Goal: Task Accomplishment & Management: Manage account settings

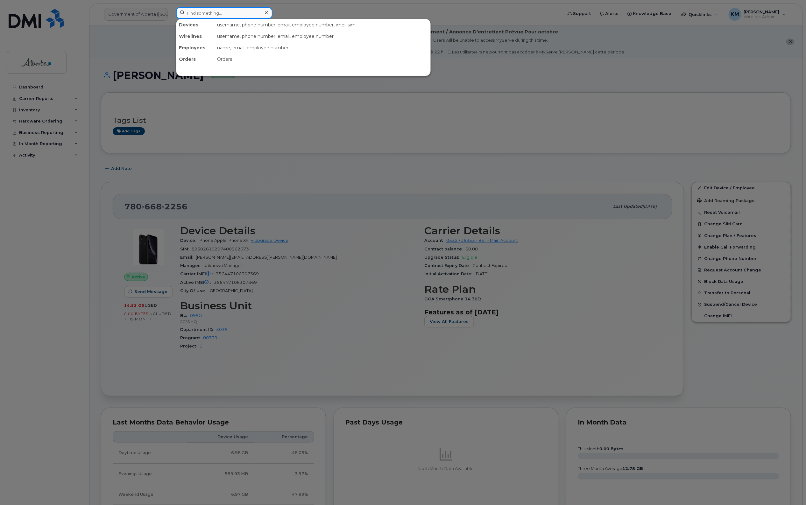
click at [227, 13] on input at bounding box center [224, 12] width 96 height 11
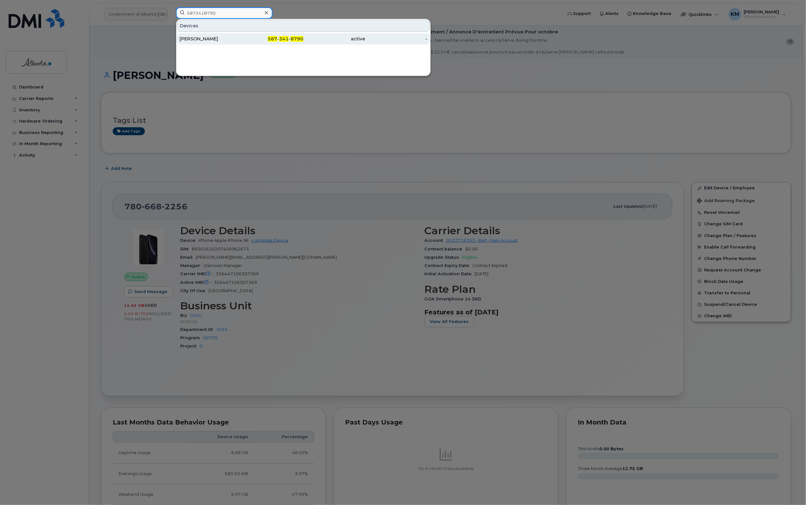
type input "5873418790"
click at [230, 37] on div "Jason Pomedli" at bounding box center [211, 39] width 62 height 6
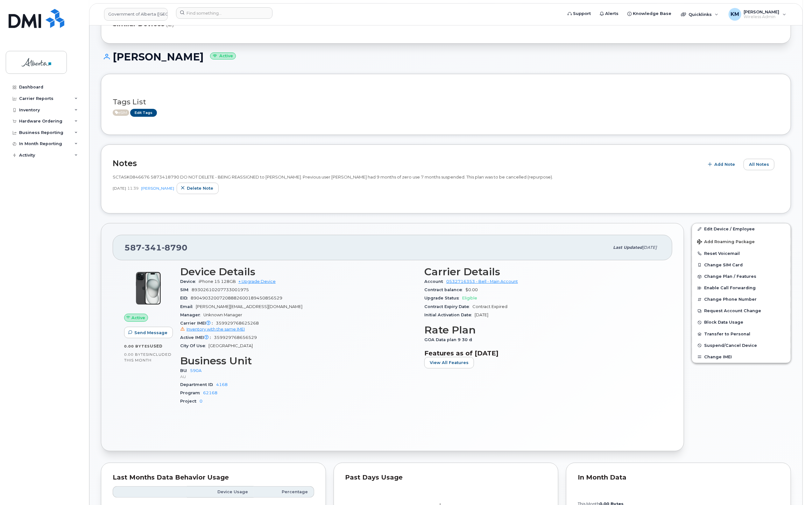
scroll to position [80, 0]
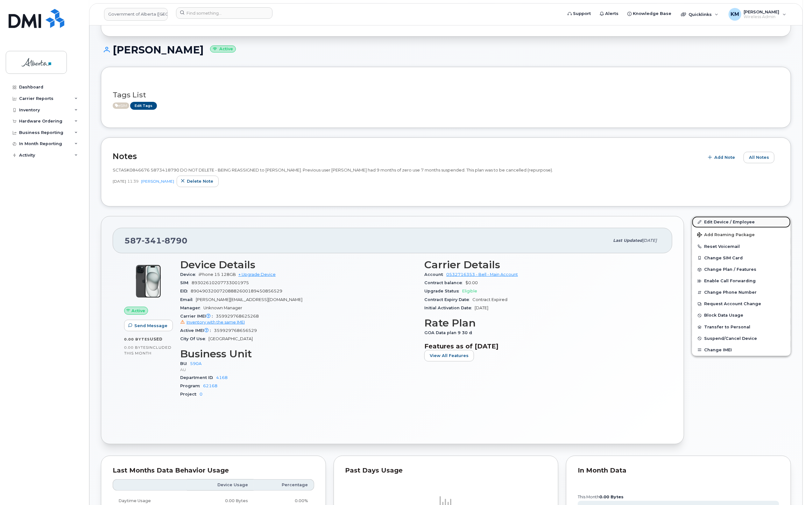
click at [733, 221] on link "Edit Device / Employee" at bounding box center [741, 221] width 99 height 11
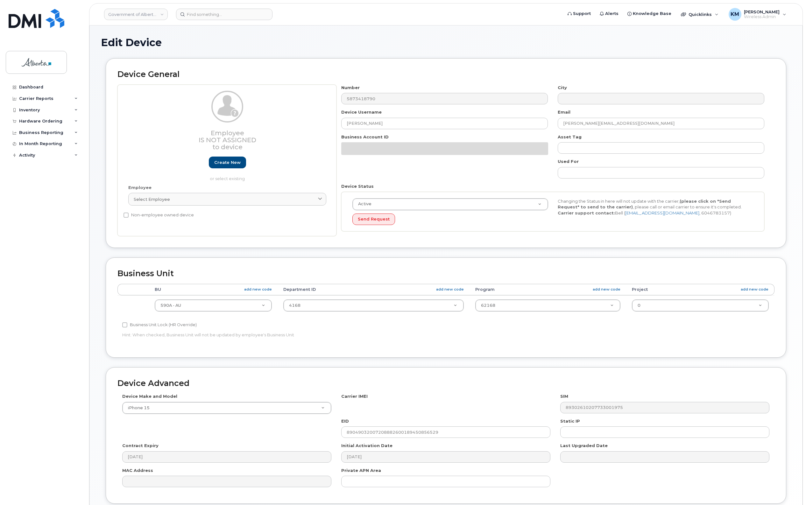
select select "4797725"
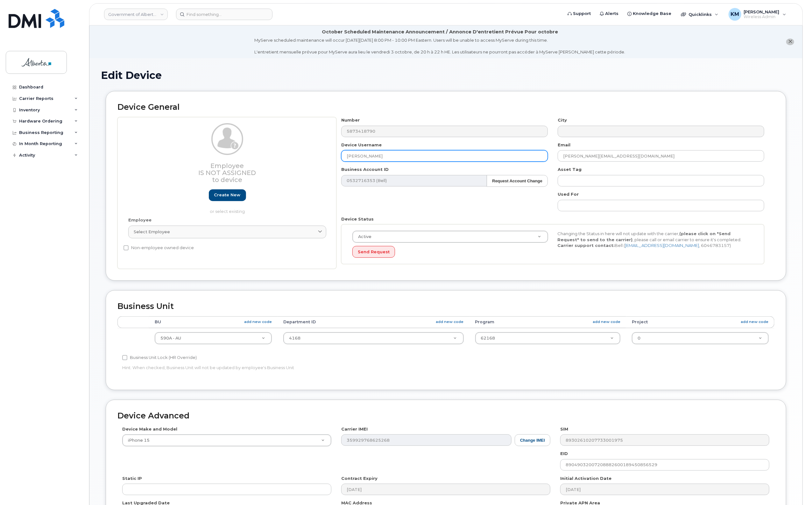
drag, startPoint x: 389, startPoint y: 152, endPoint x: 339, endPoint y: 154, distance: 49.7
click at [339, 154] on div "Device Username Jason Pomedli" at bounding box center [444, 152] width 216 height 20
paste input "Aminat Ayodele"
type input "Aminat Ayodele"
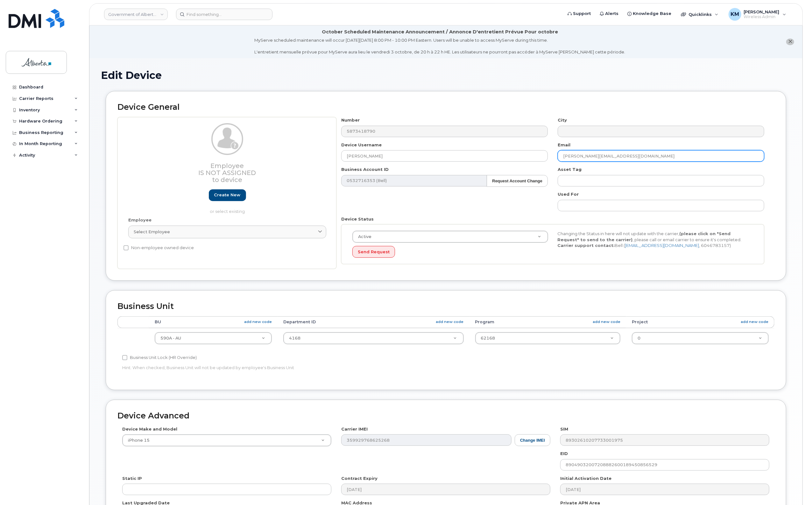
drag, startPoint x: 633, startPoint y: 153, endPoint x: 560, endPoint y: 157, distance: 73.3
click at [560, 157] on input "Jason.Pomedli@gov.ab.ca" at bounding box center [661, 155] width 207 height 11
paste input "Aminat.Ayodele"
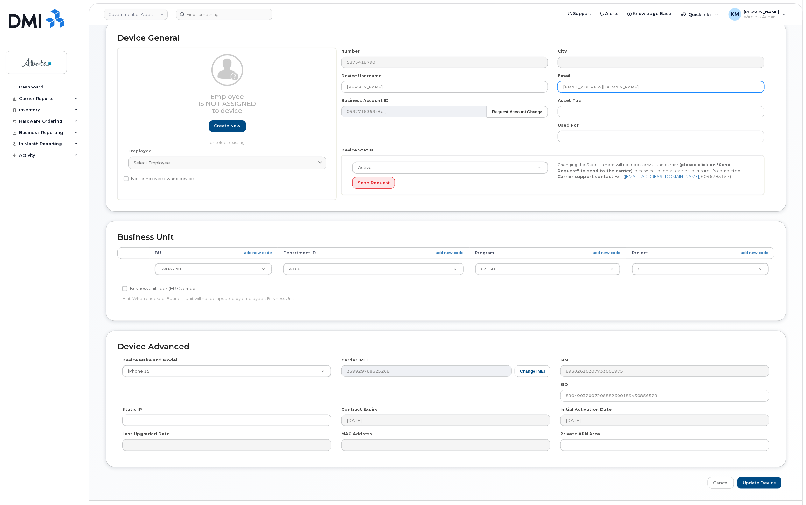
scroll to position [86, 0]
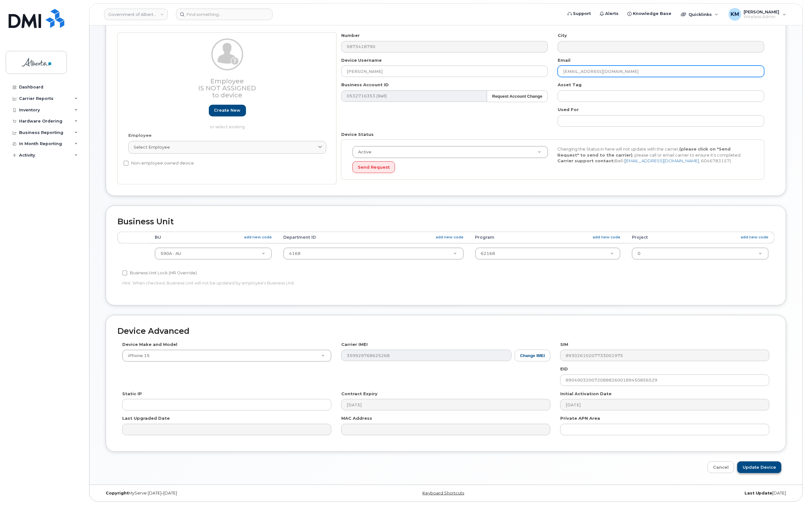
type input "Aminat.Ayodele@gov.ab.ca"
click at [767, 467] on input "Update Device" at bounding box center [759, 468] width 44 height 12
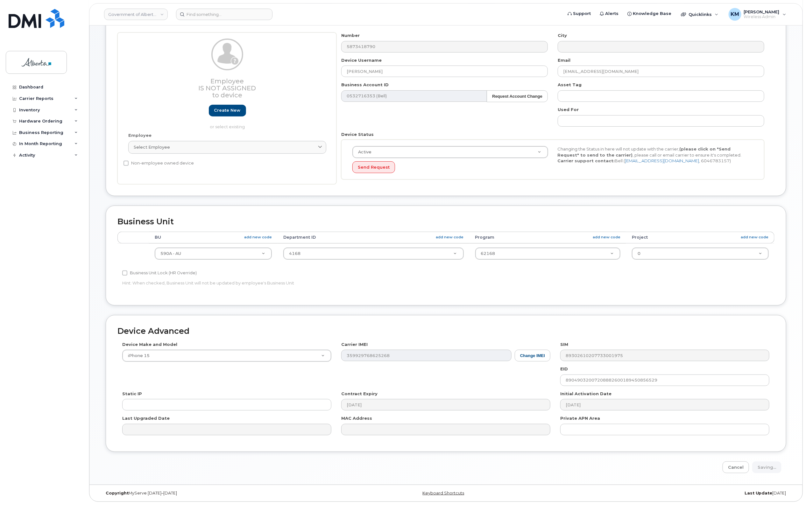
type input "Saving..."
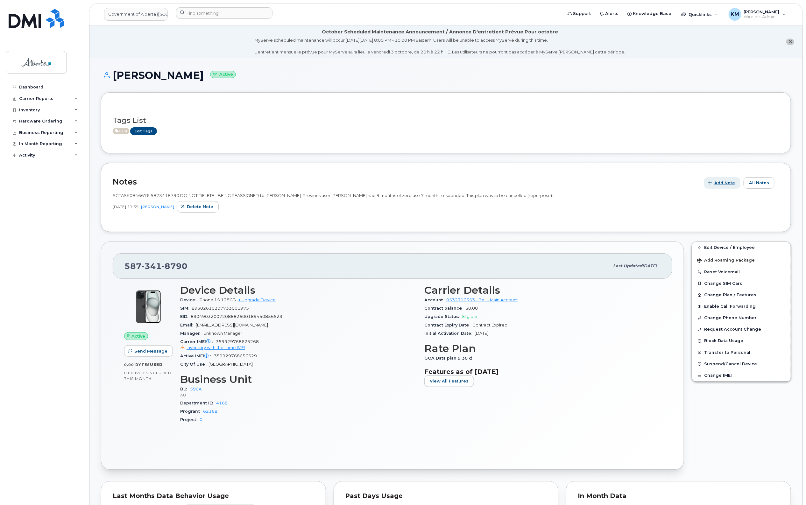
click at [728, 183] on span "Add Note" at bounding box center [724, 183] width 21 height 6
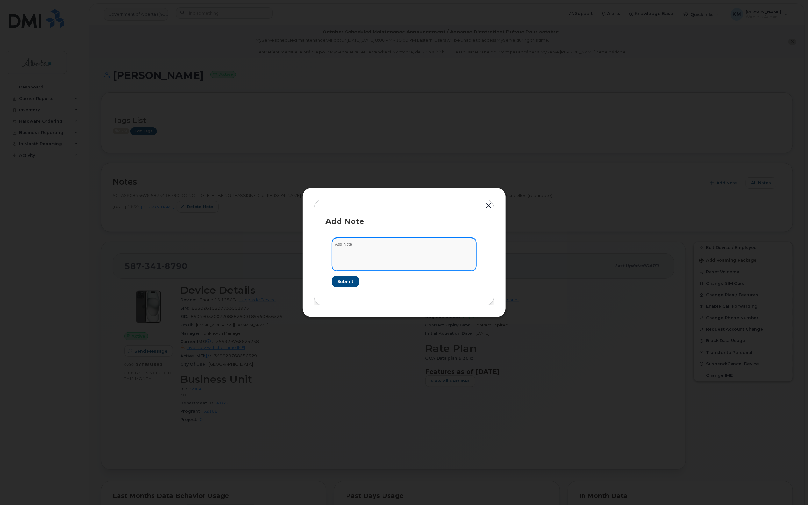
click at [372, 249] on textarea at bounding box center [404, 254] width 144 height 32
click at [399, 242] on textarea "SCTASK0857846 -" at bounding box center [404, 254] width 144 height 32
paste textarea "Device Plan Reassign - (1)"
type textarea "SCTASK0857846 - Device Plan Reassign - (1)"
click at [351, 281] on span "Submit" at bounding box center [345, 282] width 16 height 6
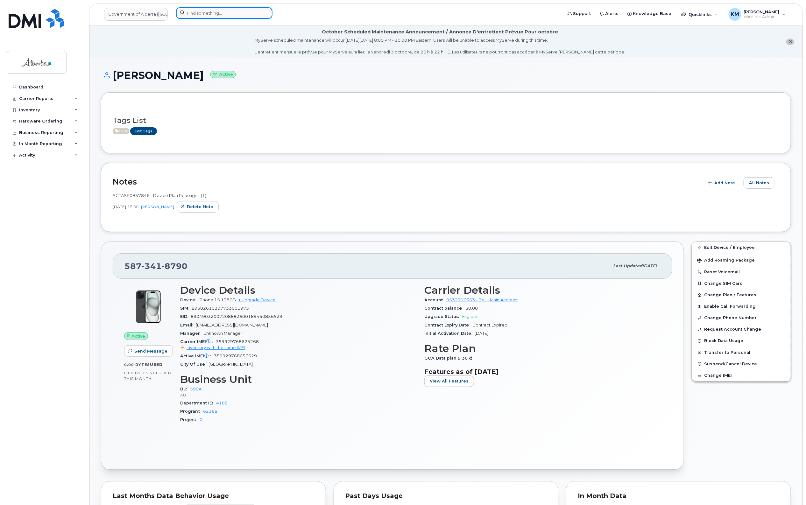
click at [207, 11] on input at bounding box center [224, 12] width 96 height 11
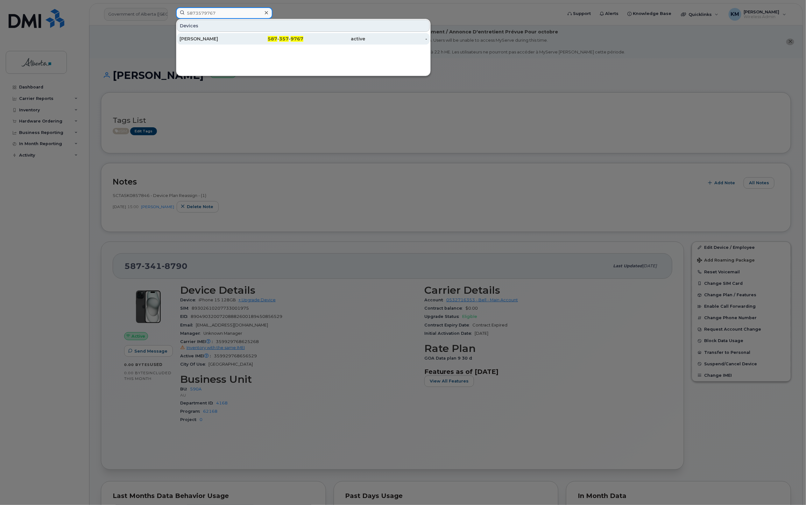
type input "5873579767"
click at [216, 37] on div "Darlene Lau" at bounding box center [211, 39] width 62 height 6
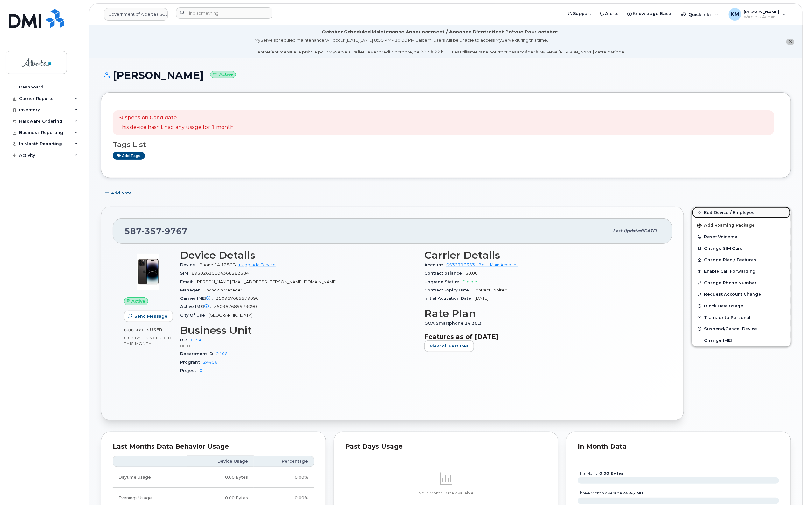
click at [744, 209] on link "Edit Device / Employee" at bounding box center [741, 212] width 99 height 11
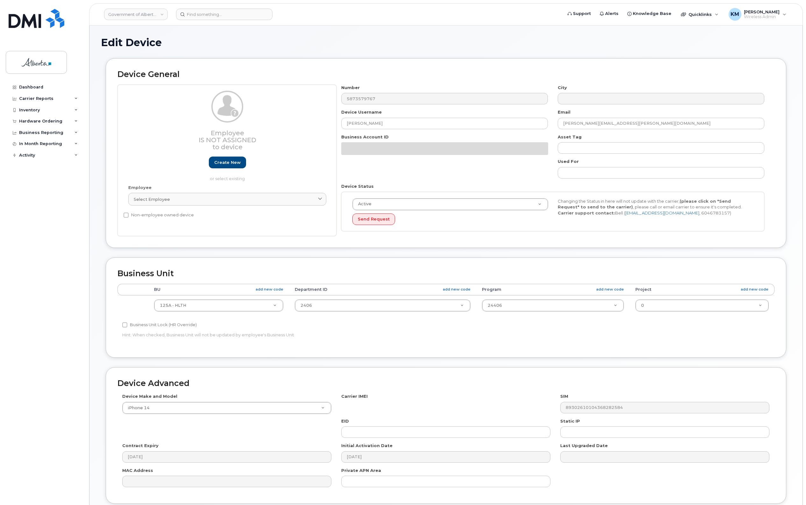
select select "4120335"
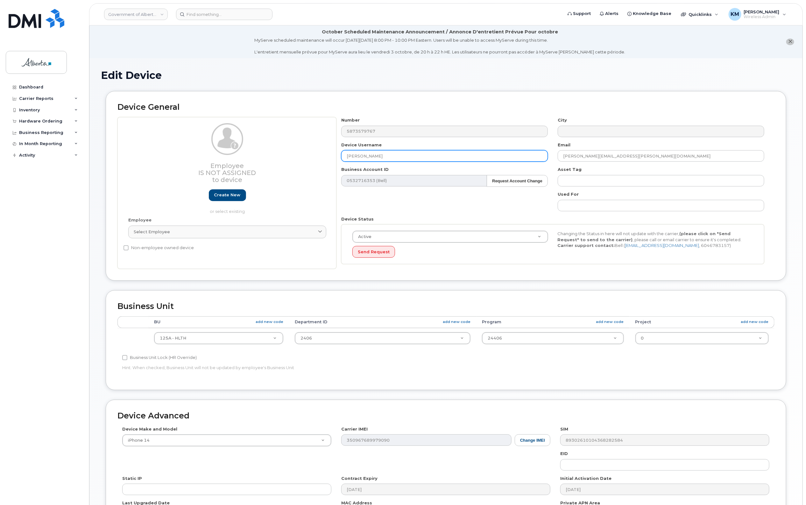
drag, startPoint x: 380, startPoint y: 155, endPoint x: 336, endPoint y: 156, distance: 43.6
click at [335, 156] on div "Employee Is not assigned to device Create new or select existing Employee Selec…" at bounding box center [445, 193] width 657 height 152
paste input "Dominika Pyra"
type input "Dominika Pyra"
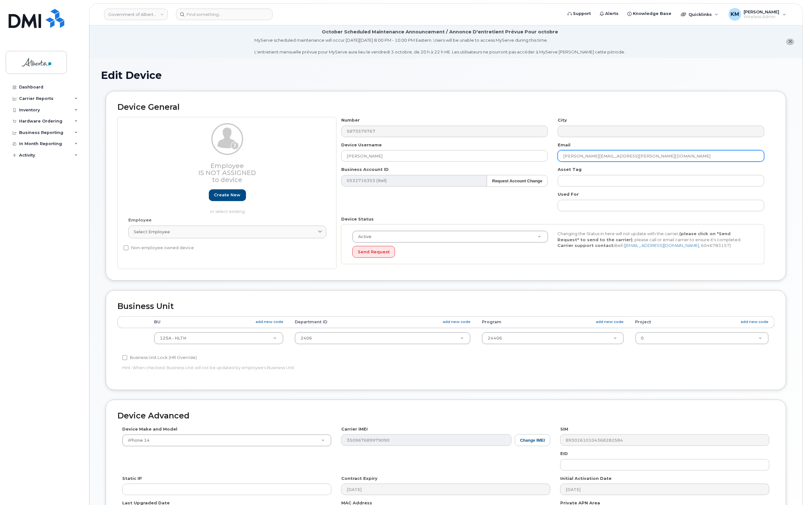
drag, startPoint x: 608, startPoint y: 158, endPoint x: 549, endPoint y: 159, distance: 58.6
click at [549, 159] on div "Number 5873579767 City Device Username Dominika Pyra Email darlene.lau@gov.ab.c…" at bounding box center [552, 193] width 433 height 152
paste input "Dominika.Pyra"
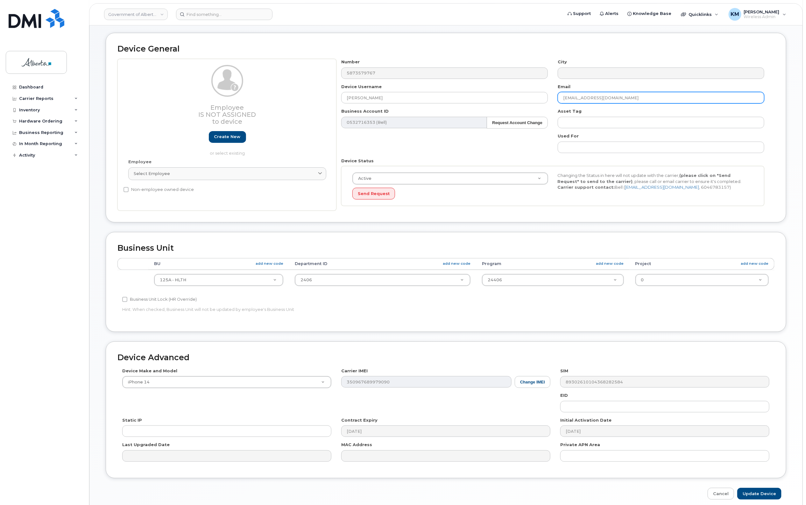
scroll to position [86, 0]
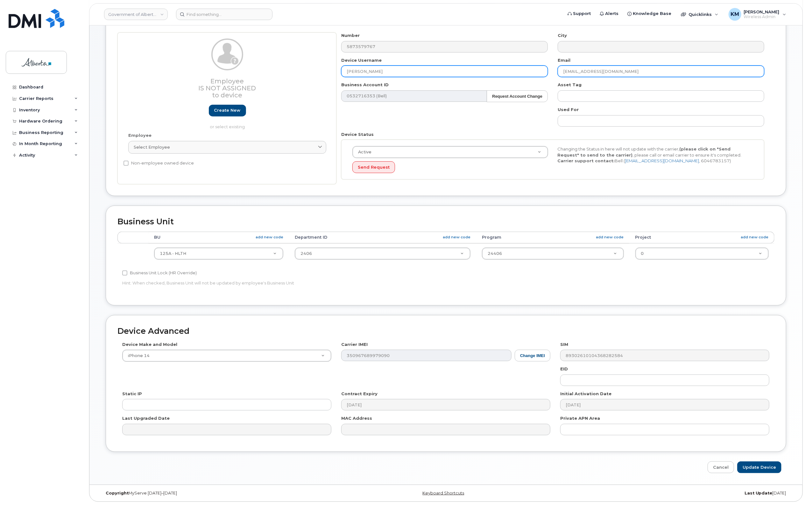
type input "Dominika.Pyra@gov.ab.ca"
click at [355, 67] on input "Dominika Pyra" at bounding box center [444, 71] width 207 height 11
type input "Dominika Pyra"
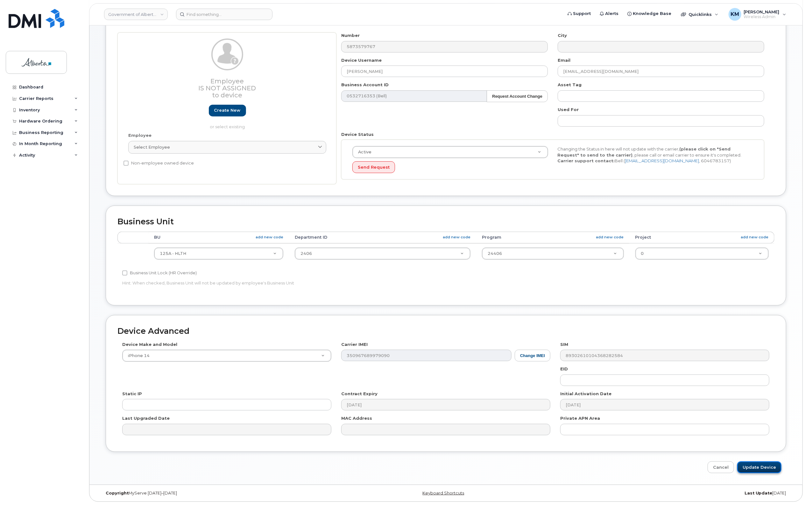
click at [757, 467] on input "Update Device" at bounding box center [759, 468] width 44 height 12
type input "Saving..."
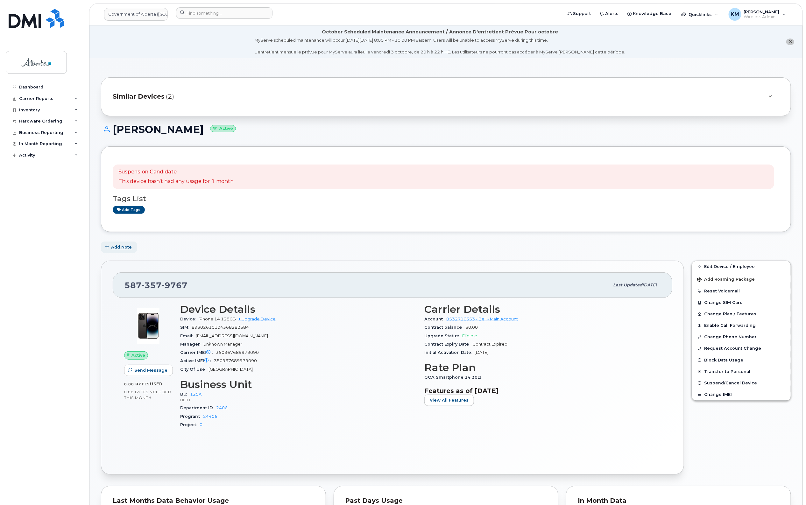
click at [114, 247] on span "Add Note" at bounding box center [121, 247] width 21 height 6
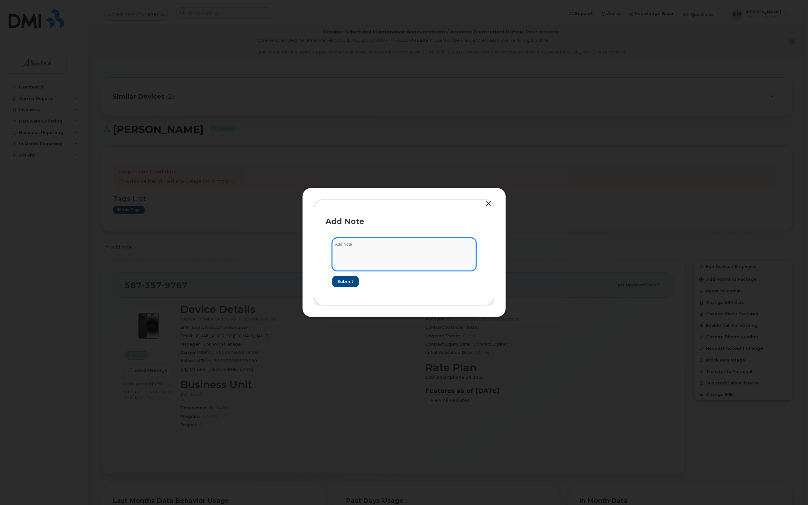
click at [365, 249] on textarea at bounding box center [404, 254] width 144 height 32
type textarea "s"
click at [390, 245] on textarea "SCTASK0858690 -" at bounding box center [404, 254] width 144 height 32
paste textarea "Device Plan Reassign - (1)"
type textarea "SCTASK0858690 - Device Plan Reassign - (1)"
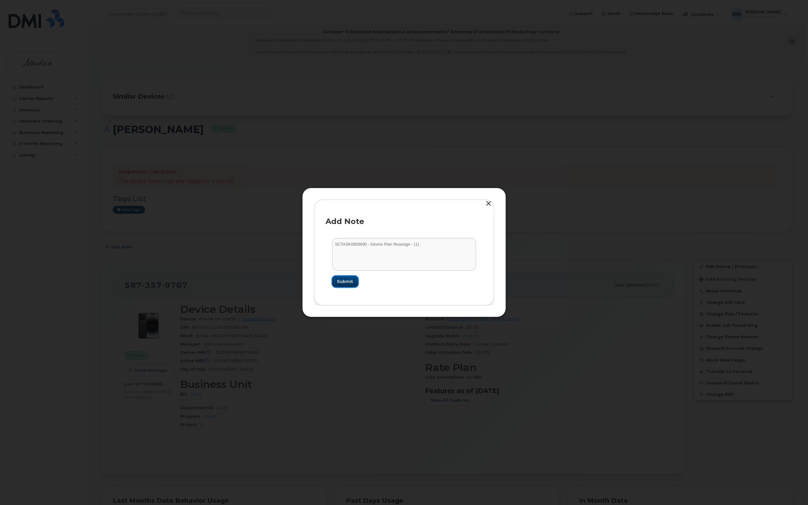
click at [350, 279] on span "Submit" at bounding box center [345, 282] width 16 height 6
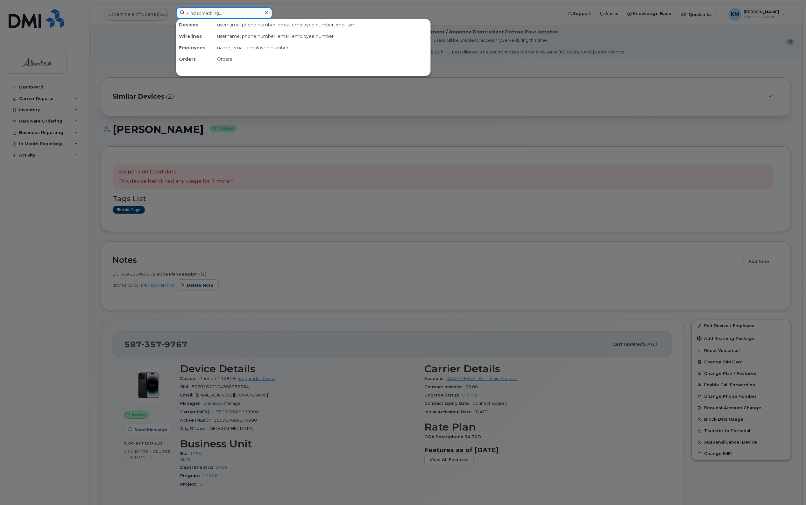
click at [209, 14] on input at bounding box center [224, 12] width 96 height 11
type input "7803404581"
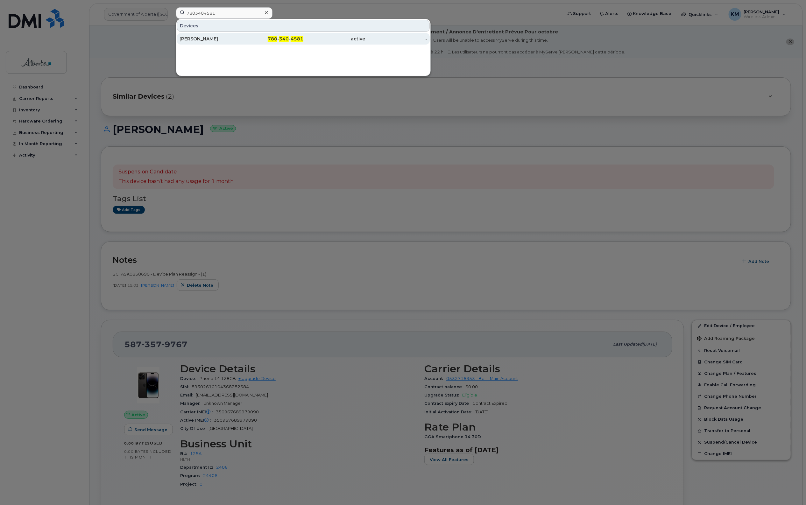
click at [214, 40] on div "[PERSON_NAME]" at bounding box center [211, 39] width 62 height 6
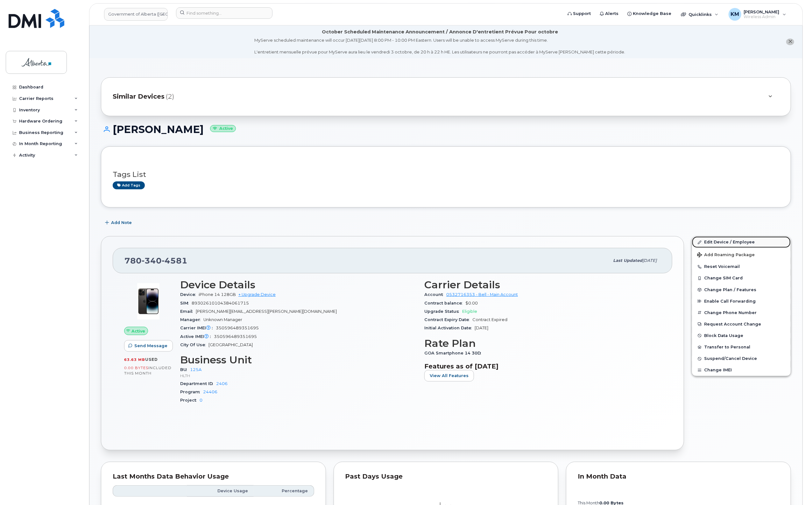
click at [731, 240] on link "Edit Device / Employee" at bounding box center [741, 242] width 99 height 11
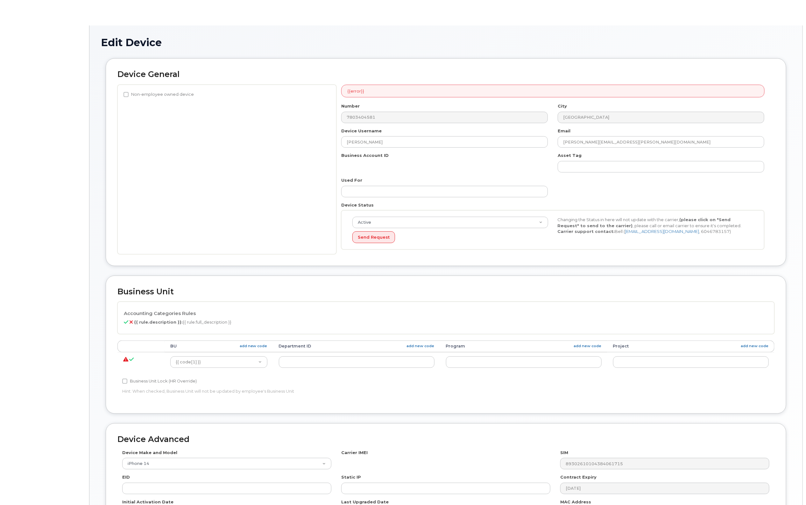
select select "4120335"
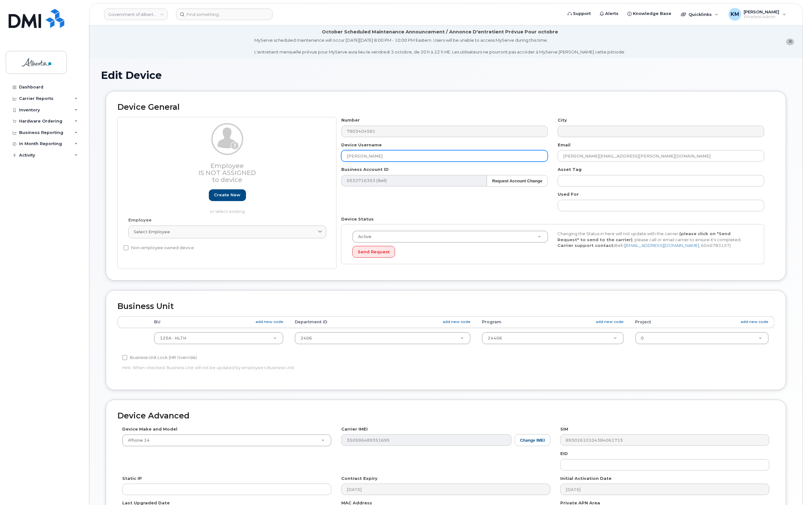
drag, startPoint x: 385, startPoint y: 154, endPoint x: 348, endPoint y: 154, distance: 36.6
click at [348, 154] on input "[PERSON_NAME]" at bounding box center [444, 155] width 207 height 11
paste input "[PERSON_NAME]"
type input "[PERSON_NAME]"
click at [166, 198] on div "Employee Is not assigned to device Create new or select existing" at bounding box center [227, 168] width 198 height 91
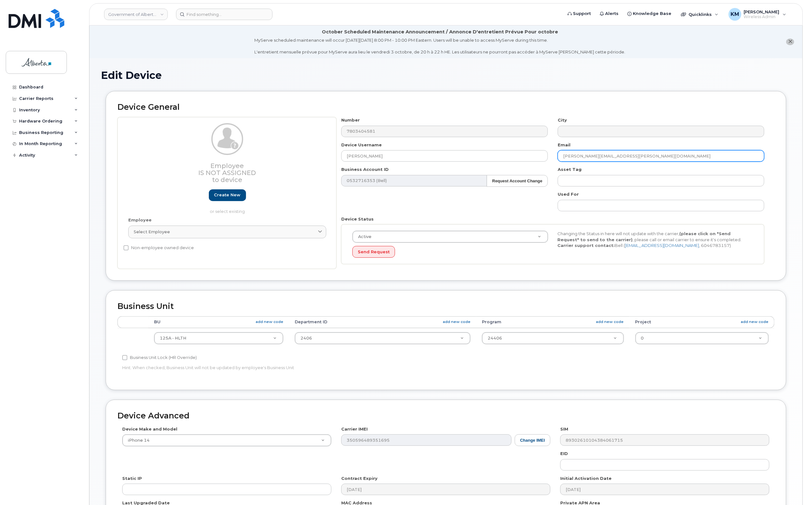
drag, startPoint x: 615, startPoint y: 156, endPoint x: 555, endPoint y: 157, distance: 60.5
click at [555, 157] on div "Email [PERSON_NAME][EMAIL_ADDRESS][PERSON_NAME][DOMAIN_NAME]" at bounding box center [661, 152] width 216 height 20
paste input "Jared.Temple-Oberle"
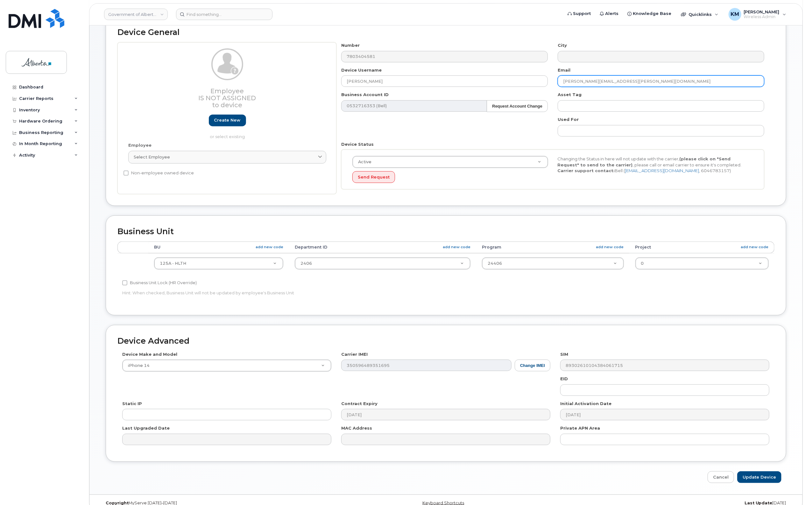
scroll to position [86, 0]
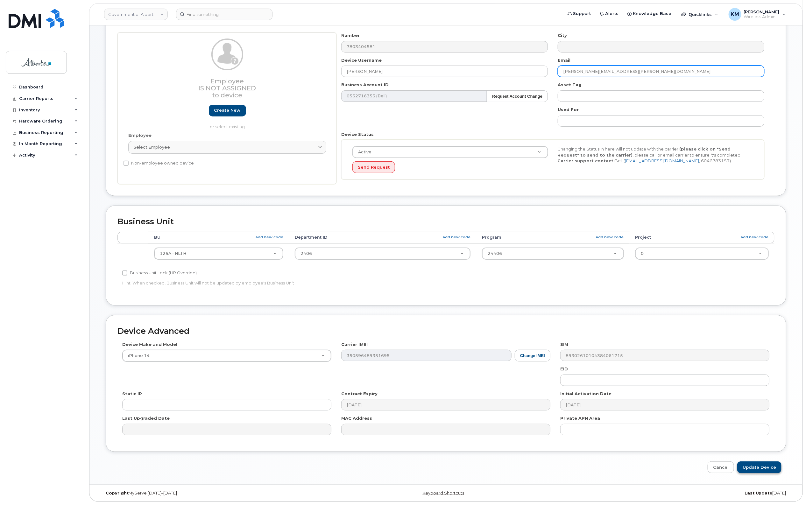
type input "[PERSON_NAME][EMAIL_ADDRESS][PERSON_NAME][DOMAIN_NAME]"
click at [749, 467] on input "Update Device" at bounding box center [759, 468] width 44 height 12
type input "Saving..."
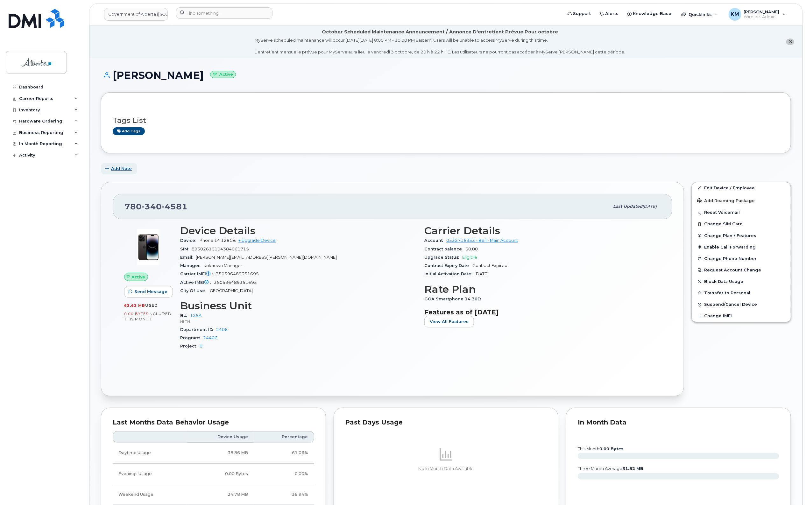
click at [121, 167] on span "Add Note" at bounding box center [121, 169] width 21 height 6
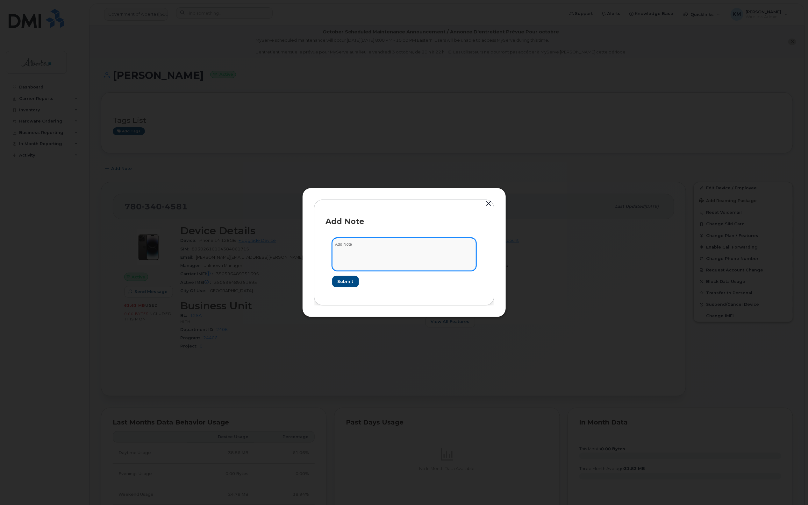
click at [370, 237] on form "Submit" at bounding box center [404, 263] width 157 height 62
click at [432, 246] on textarea "SCTASK0857881 -" at bounding box center [404, 254] width 144 height 32
paste textarea "Device Plan Reassign - (1)"
type textarea "SCTASK0857881 - Device Plan Reassign - (1)"
click at [342, 282] on span "Submit" at bounding box center [345, 282] width 16 height 6
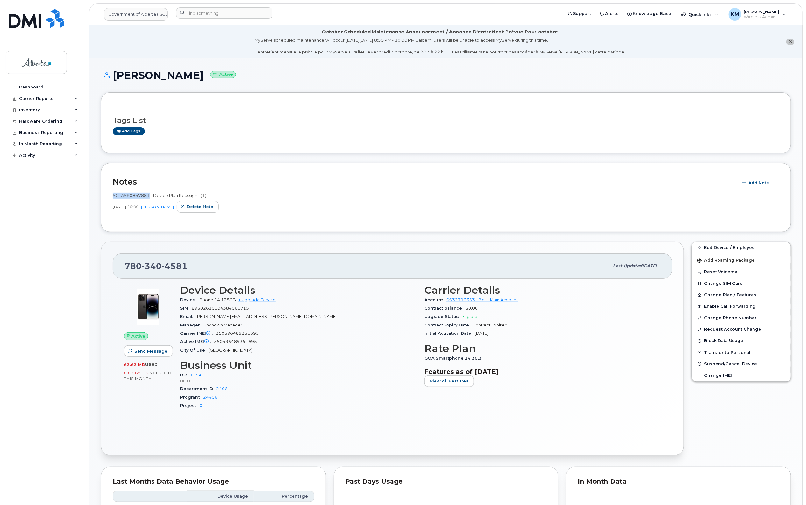
drag, startPoint x: 150, startPoint y: 196, endPoint x: 112, endPoint y: 196, distance: 37.6
click at [112, 196] on div "Notes Add Note SCTASK0857881 - Device Plan Reassign - (1) Oct 01, 2025 15:06 Ka…" at bounding box center [446, 197] width 690 height 69
copy span "SCTASK0857881"
click at [216, 15] on input at bounding box center [224, 12] width 96 height 11
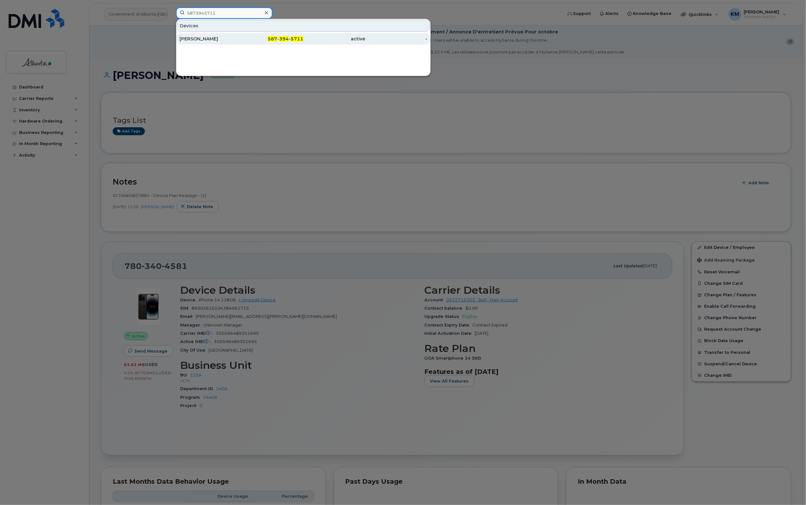
type input "5873945711"
click at [222, 42] on div "[PERSON_NAME]" at bounding box center [211, 39] width 62 height 6
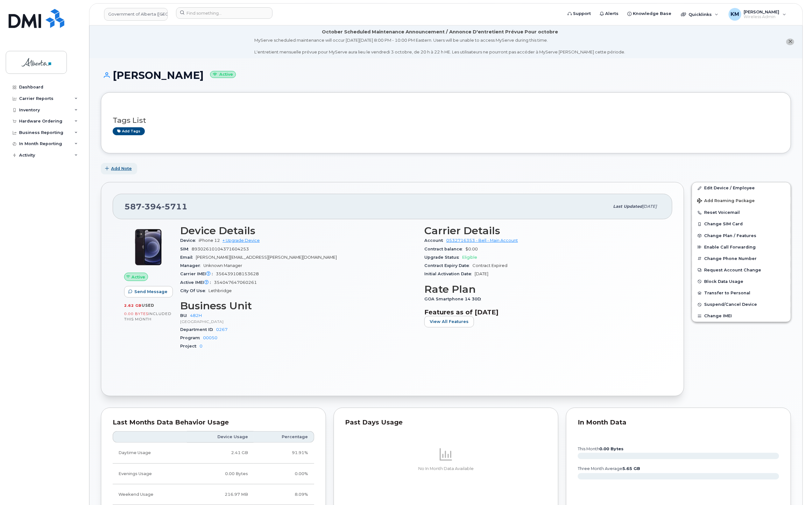
click at [126, 170] on span "Add Note" at bounding box center [121, 169] width 21 height 6
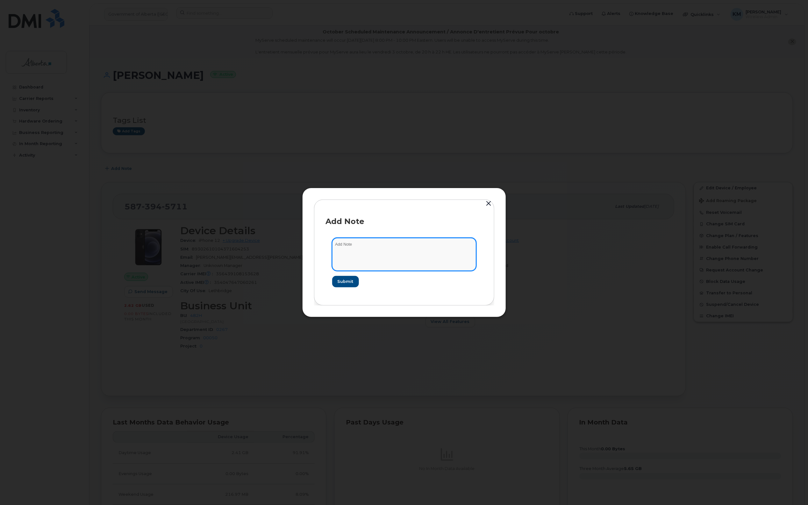
click at [398, 253] on textarea at bounding box center [404, 254] width 144 height 32
click at [394, 246] on textarea "SCTASK0858383 -" at bounding box center [404, 254] width 144 height 32
paste textarea "Device Plan Reassign - (1)"
type textarea "SCTASK0858383 - Device Plan Reassign - (1)"
click at [344, 284] on span "Submit" at bounding box center [345, 282] width 16 height 6
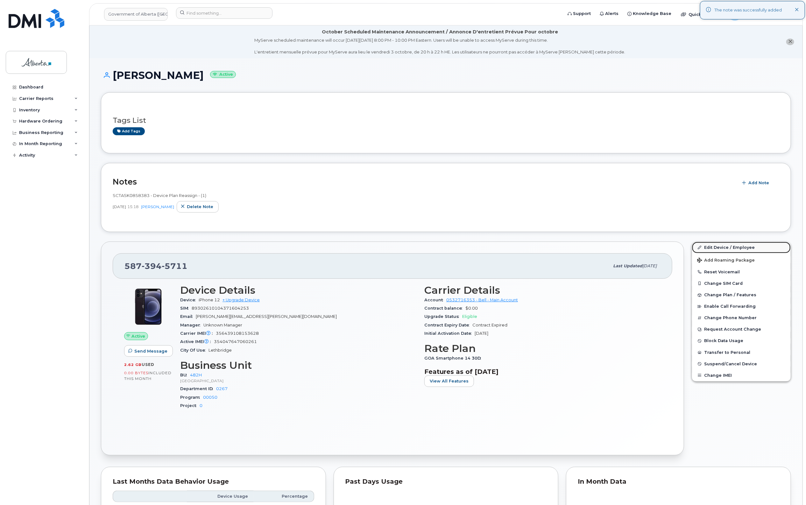
click at [742, 246] on link "Edit Device / Employee" at bounding box center [741, 247] width 99 height 11
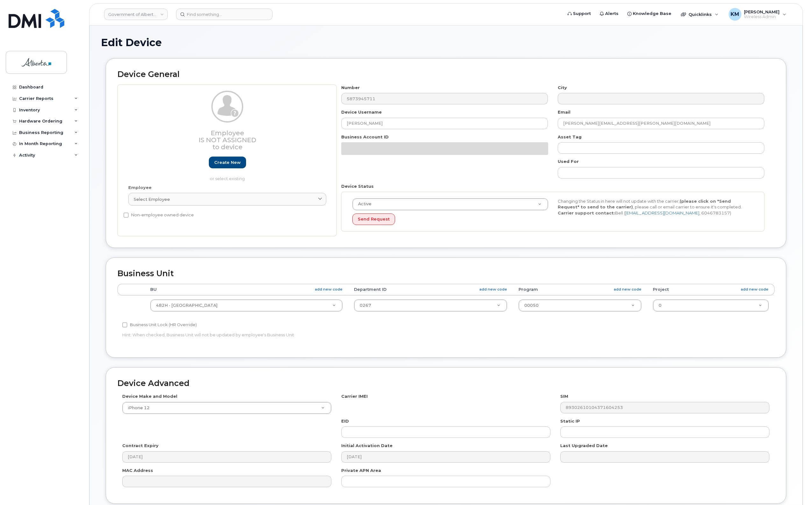
select select "29588065"
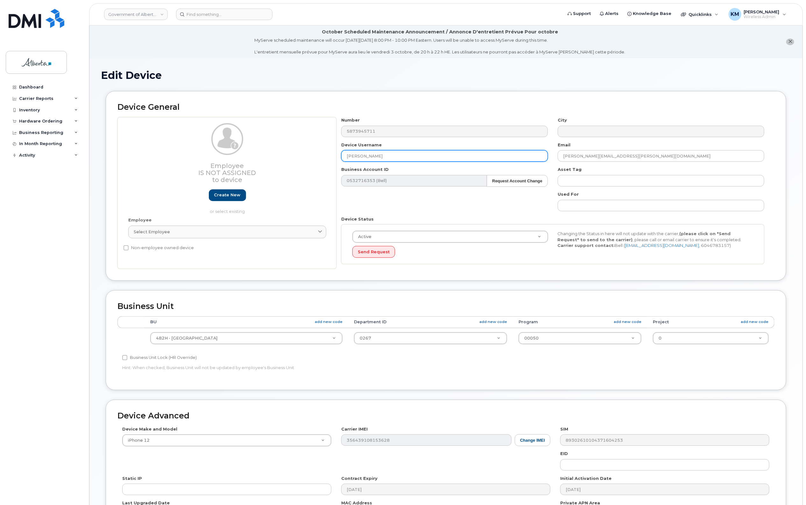
drag, startPoint x: 390, startPoint y: 157, endPoint x: 358, endPoint y: 153, distance: 32.0
click at [344, 158] on input "[PERSON_NAME]" at bounding box center [444, 155] width 207 height 11
paste input "Abigail Nixon"
type input "Abigail Nixon"
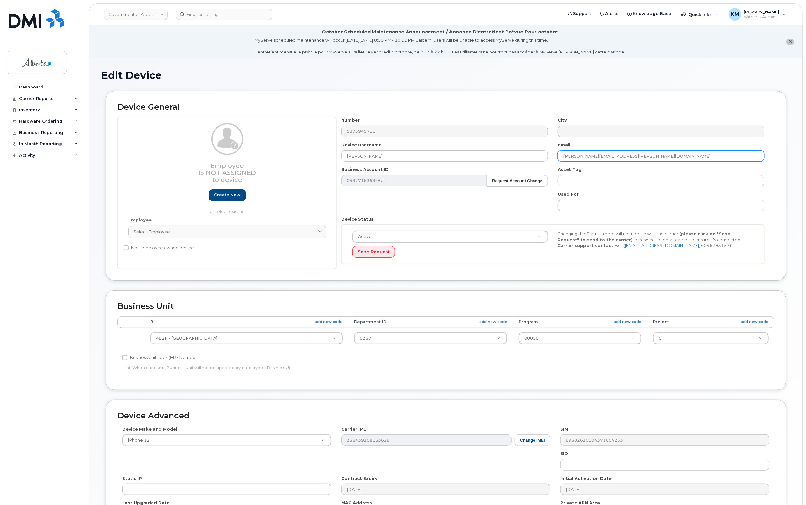
drag, startPoint x: 639, startPoint y: 155, endPoint x: 553, endPoint y: 158, distance: 85.7
click at [553, 158] on div "Email trevor.courchene@gov.ab.ca" at bounding box center [661, 152] width 216 height 20
paste input "Abigail.Nixon"
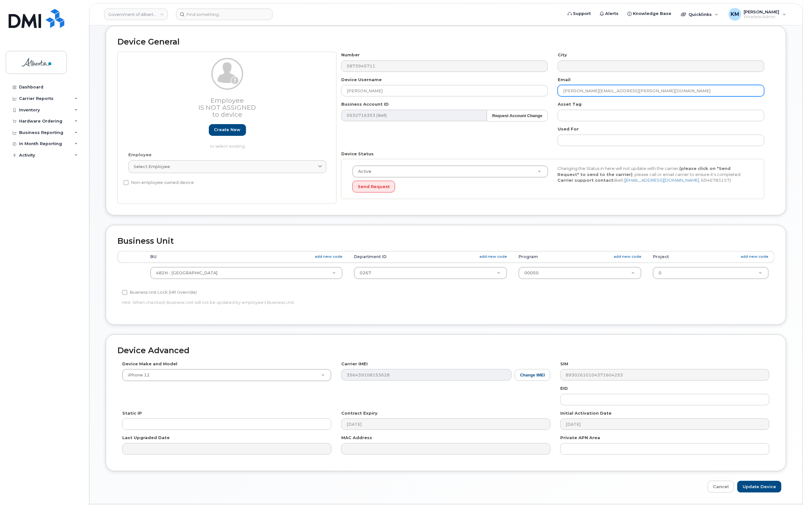
scroll to position [86, 0]
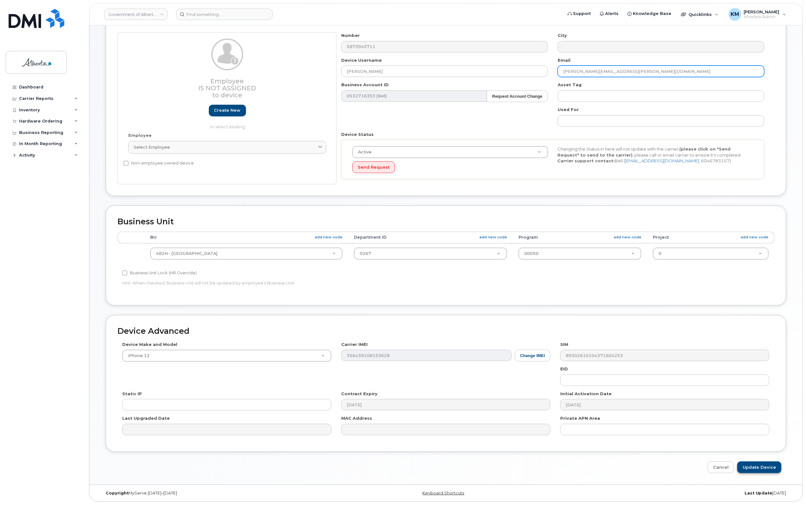
type input "Abigail.Nixon@gov.ab.ca"
click at [760, 470] on input "Update Device" at bounding box center [759, 468] width 44 height 12
type input "Saving..."
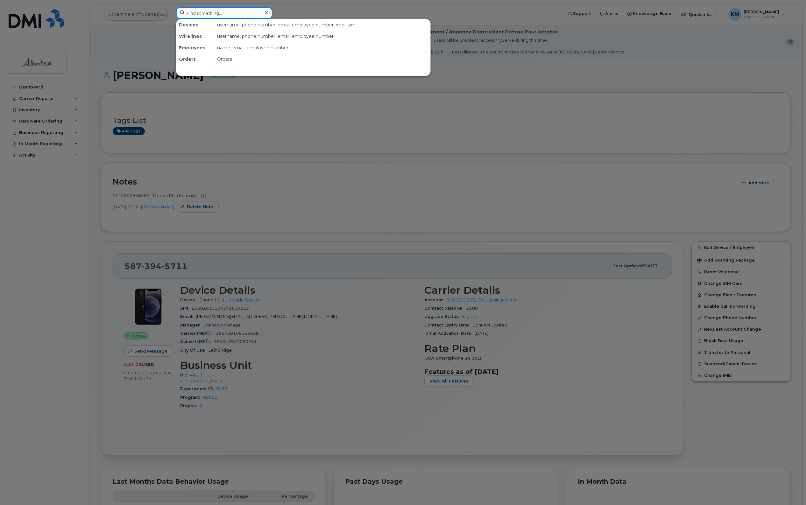
click at [216, 12] on input at bounding box center [224, 12] width 96 height 11
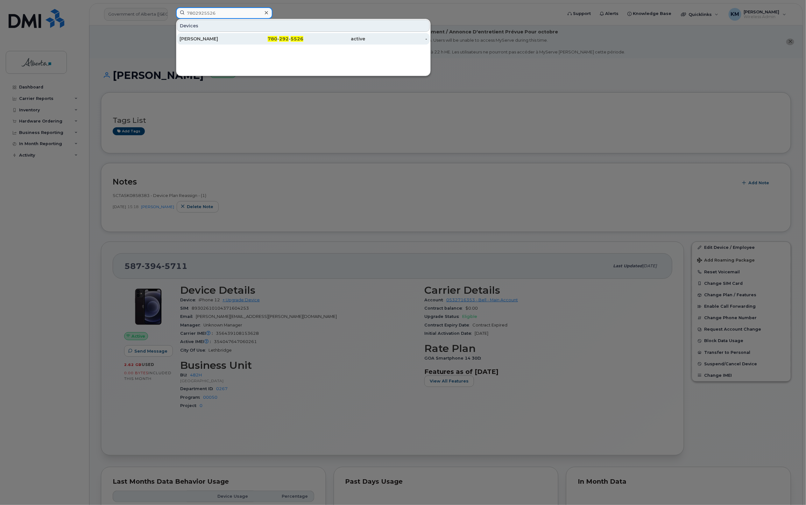
type input "7802925526"
click at [223, 39] on div "[PERSON_NAME]" at bounding box center [211, 39] width 62 height 6
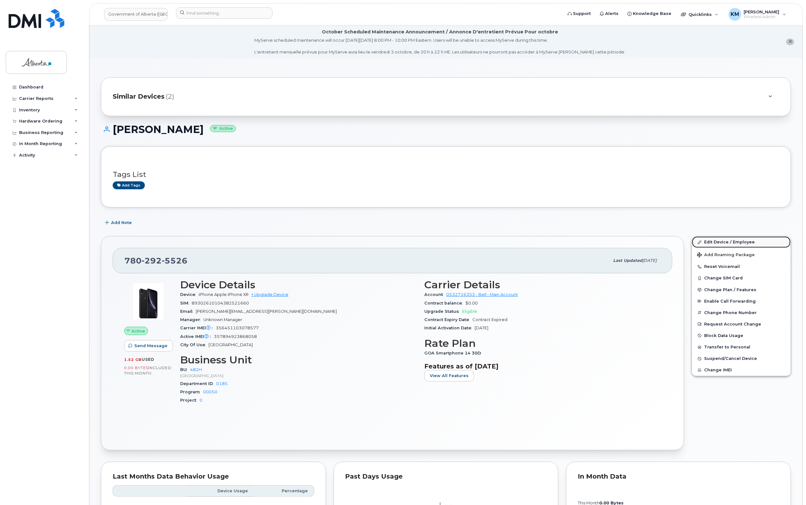
click at [730, 239] on link "Edit Device / Employee" at bounding box center [741, 242] width 99 height 11
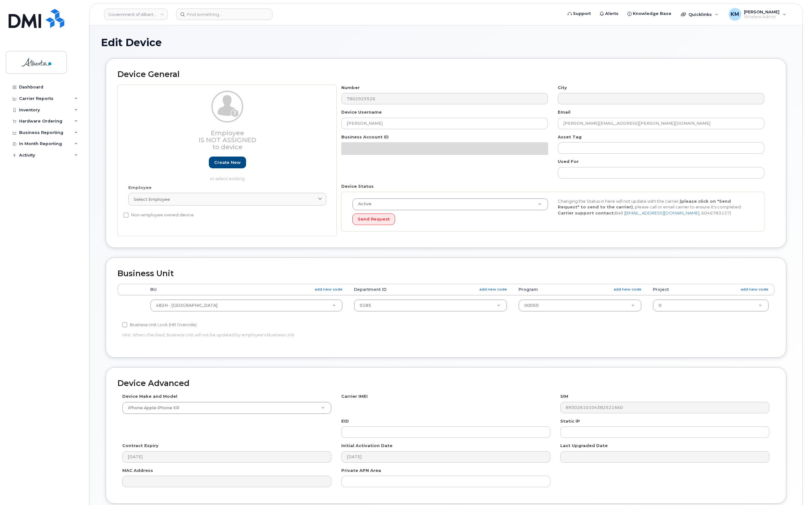
select select "29588065"
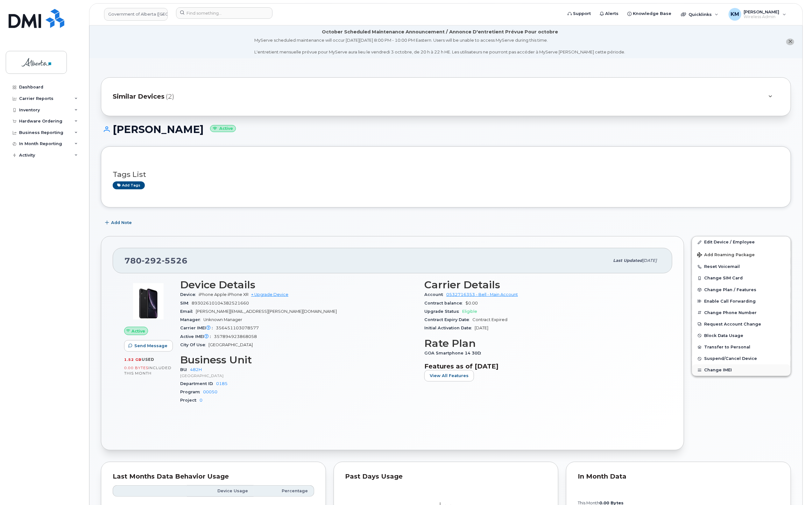
click at [722, 368] on button "Change IMEI" at bounding box center [741, 370] width 99 height 11
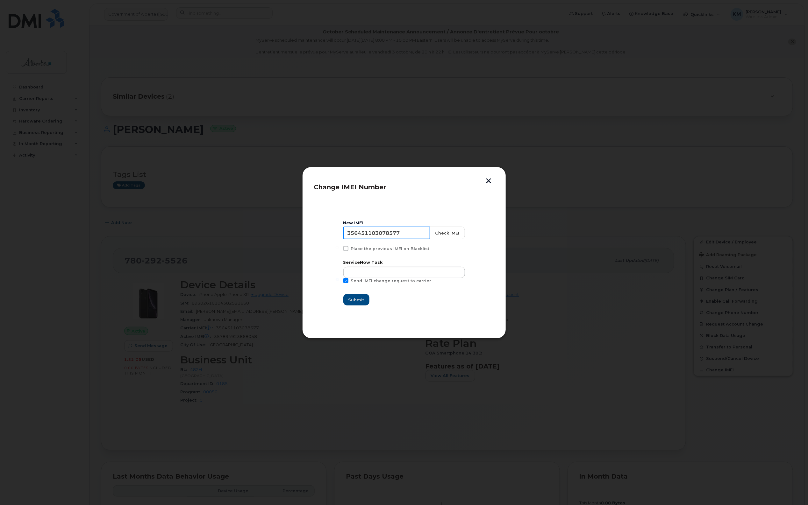
drag, startPoint x: 414, startPoint y: 232, endPoint x: 307, endPoint y: 231, distance: 107.9
click at [307, 231] on div "Change IMEI Number New IMEI 356451103078577 Check IMEI Place the previous IMEI …" at bounding box center [404, 253] width 204 height 172
type input "356451103078577"
click at [448, 230] on button "Check IMEI" at bounding box center [446, 233] width 35 height 13
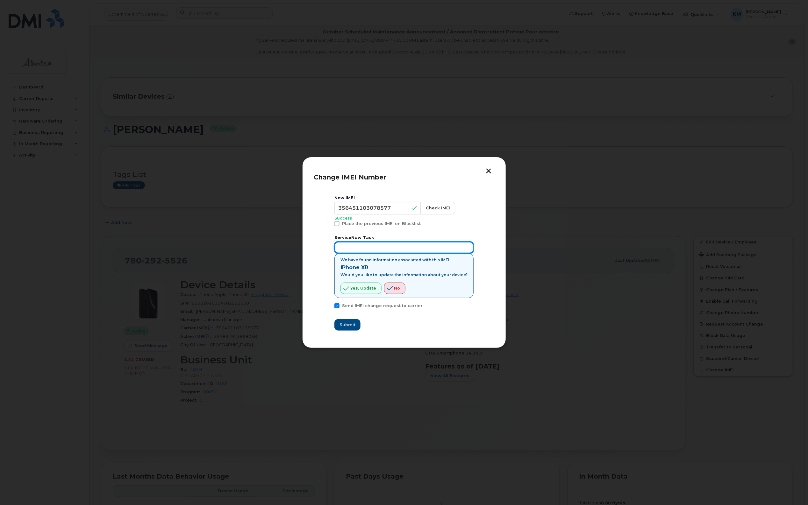
click at [362, 244] on input "text" at bounding box center [403, 247] width 139 height 11
type input "SCTASK0858435"
click at [366, 290] on span "Yes, update" at bounding box center [363, 288] width 26 height 6
click at [397, 288] on span "No" at bounding box center [397, 288] width 6 height 6
click at [398, 288] on span "No" at bounding box center [397, 288] width 6 height 6
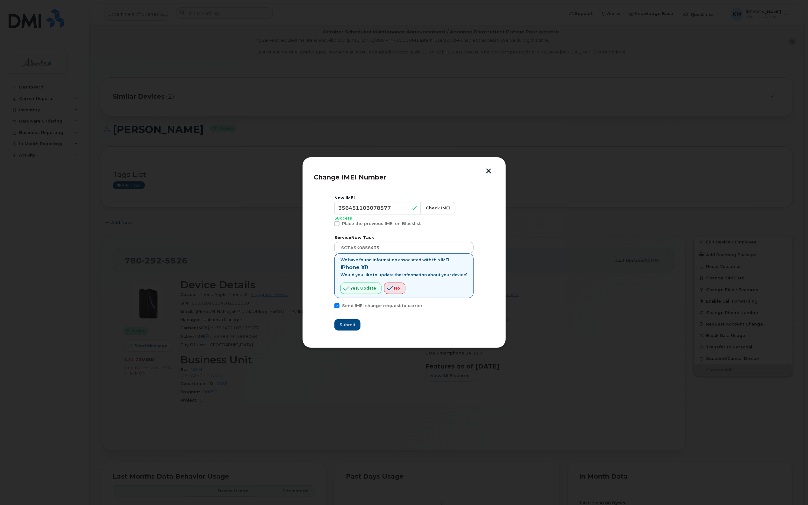
click at [486, 171] on button "button" at bounding box center [489, 171] width 10 height 7
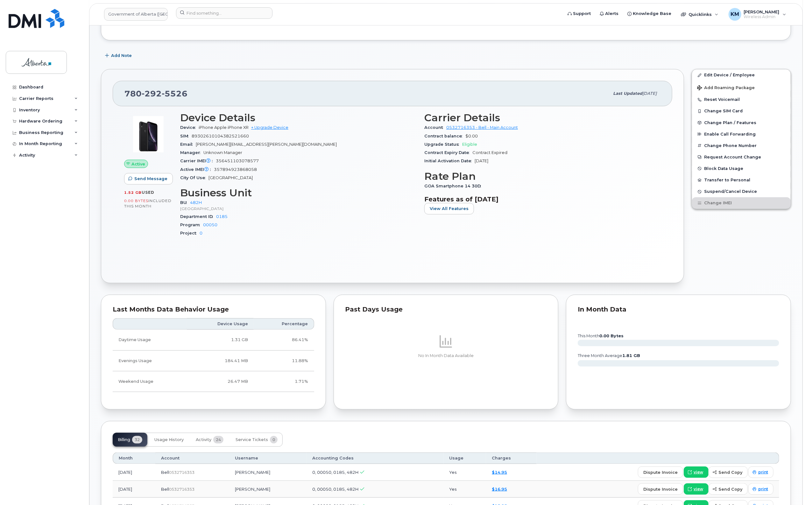
scroll to position [159, 0]
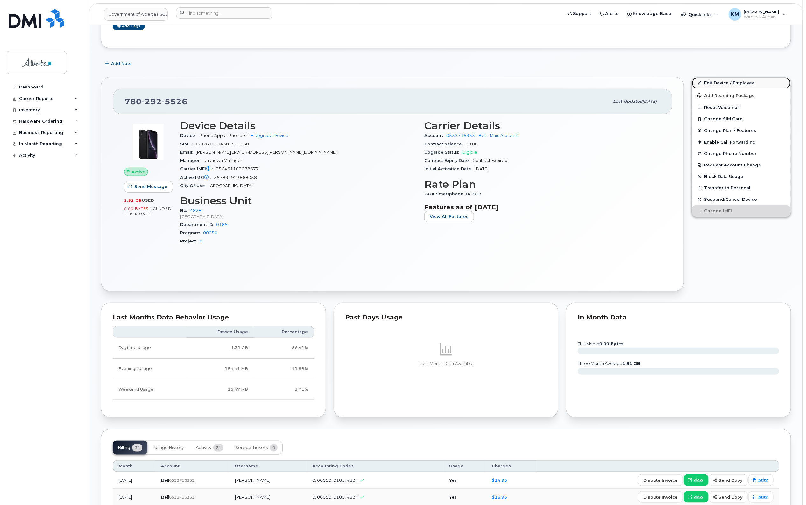
click at [736, 81] on link "Edit Device / Employee" at bounding box center [741, 82] width 99 height 11
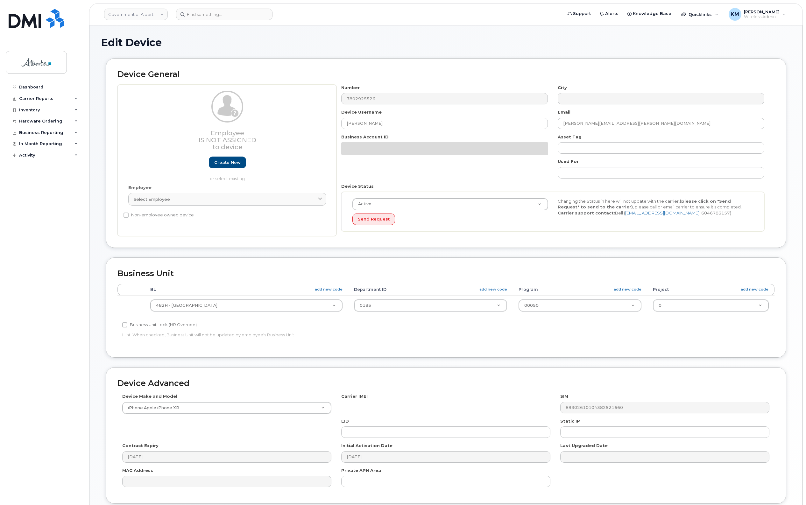
select select "29588065"
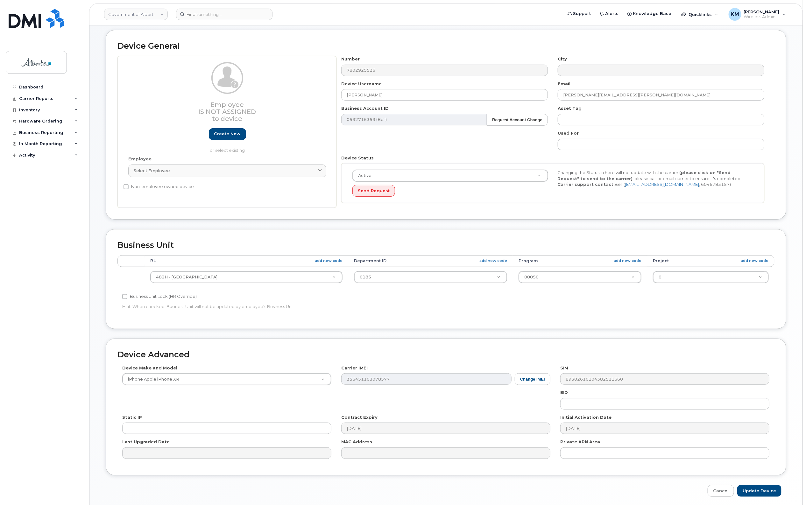
scroll to position [86, 0]
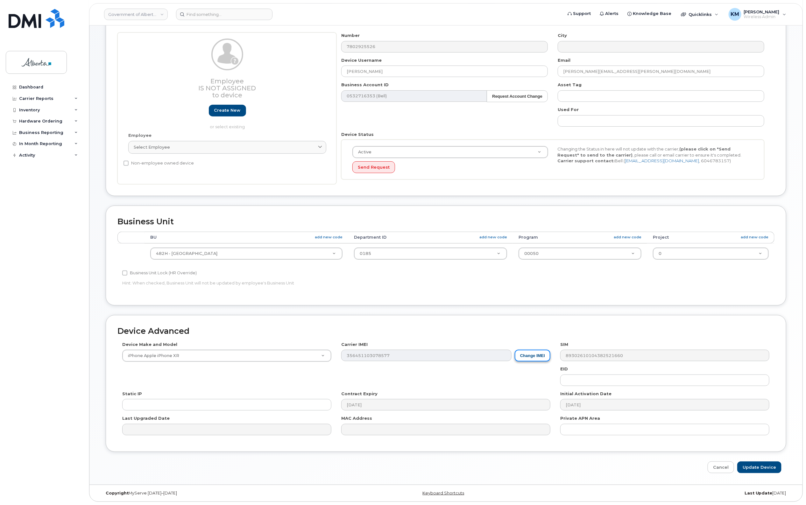
click at [537, 353] on button "Change IMEI" at bounding box center [533, 356] width 36 height 12
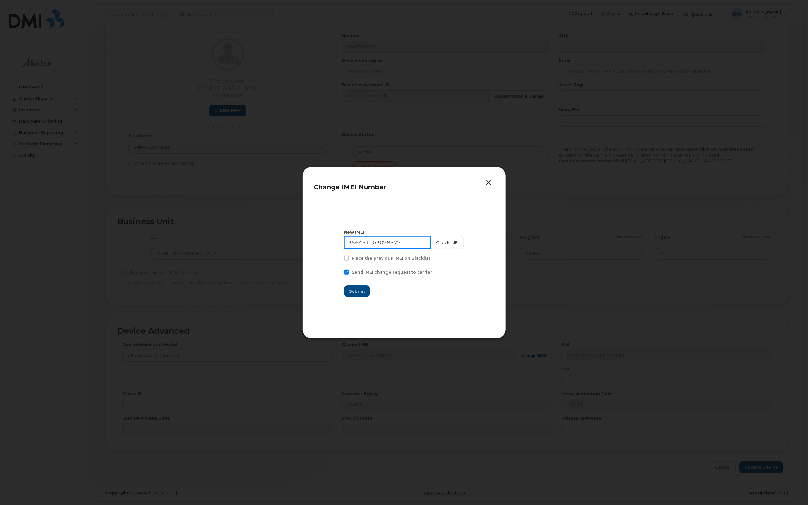
drag, startPoint x: 417, startPoint y: 244, endPoint x: 294, endPoint y: 244, distance: 123.8
click at [294, 244] on div "Change IMEI Number New IMEI 356451103078577 Check IMEI Place the previous IMEI …" at bounding box center [404, 252] width 808 height 505
type input "3"
type input "357894923868058"
click at [453, 240] on button "Check IMEI" at bounding box center [446, 242] width 33 height 13
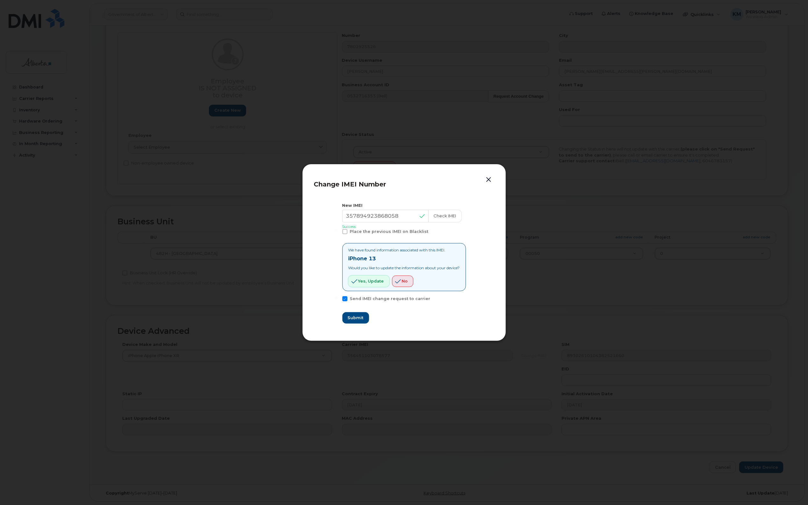
click at [361, 282] on span "Yes, update" at bounding box center [371, 281] width 26 height 6
click at [353, 315] on button "Submit" at bounding box center [355, 317] width 26 height 11
type input "357894923868058"
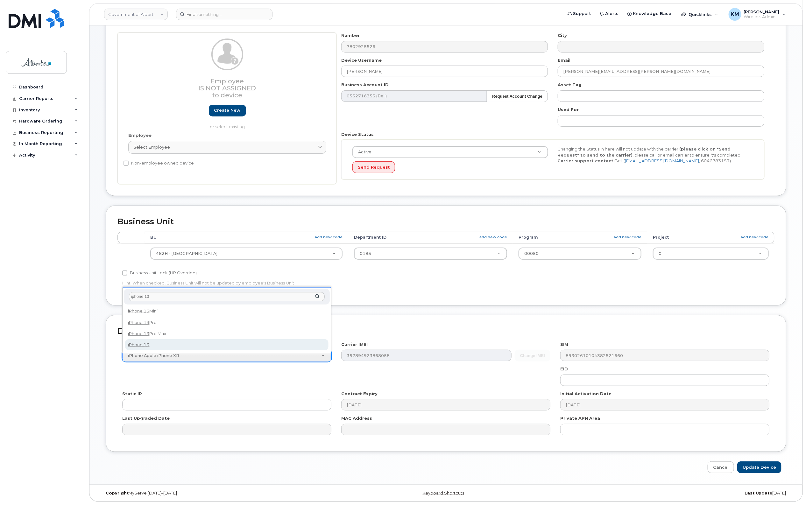
type input "iphone 13"
select select "2612"
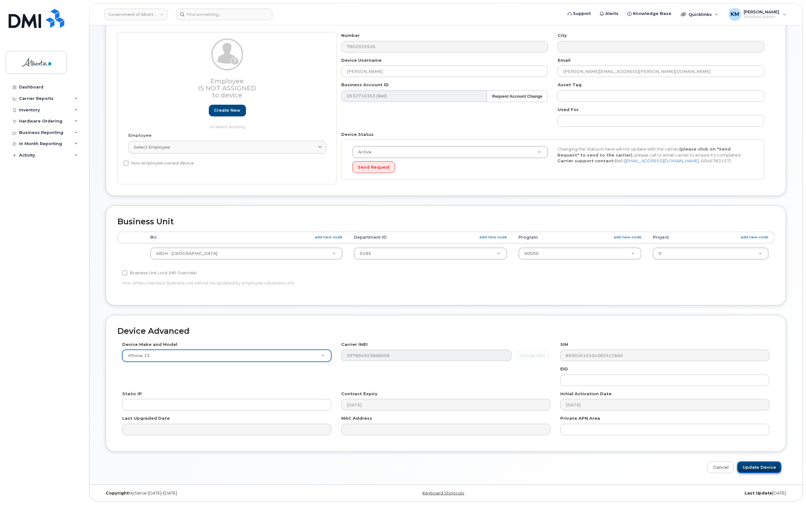
click at [770, 466] on input "Update Device" at bounding box center [759, 468] width 44 height 12
type input "Saving..."
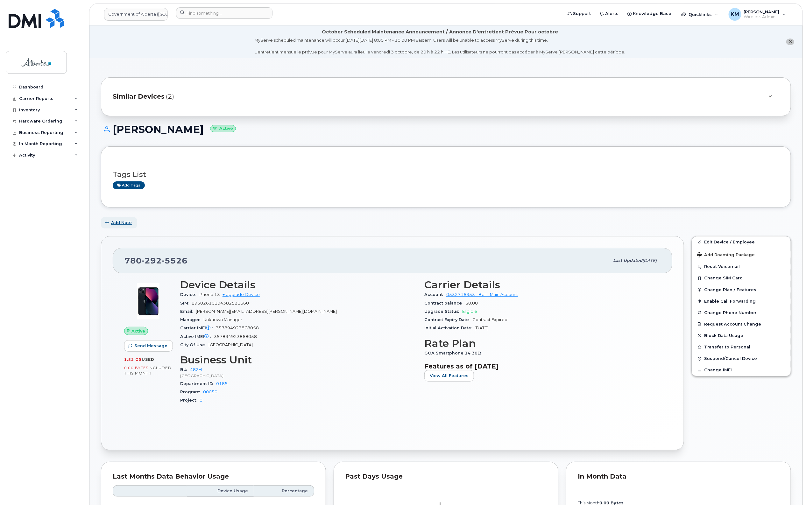
click at [123, 224] on span "Add Note" at bounding box center [121, 223] width 21 height 6
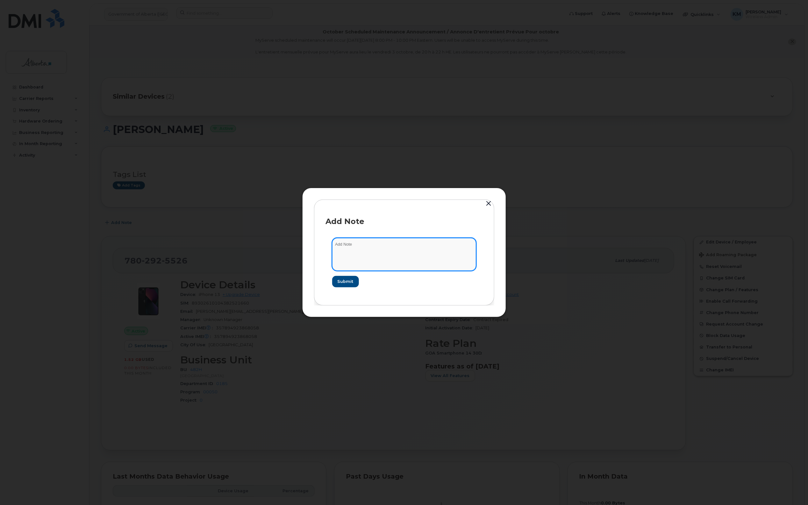
click at [379, 250] on textarea at bounding box center [404, 254] width 144 height 32
type textarea "S"
type textarea "s"
click at [406, 243] on textarea "SCTASK0858435 -" at bounding box center [404, 254] width 144 height 32
paste textarea "Device Assign Spare - (1)"
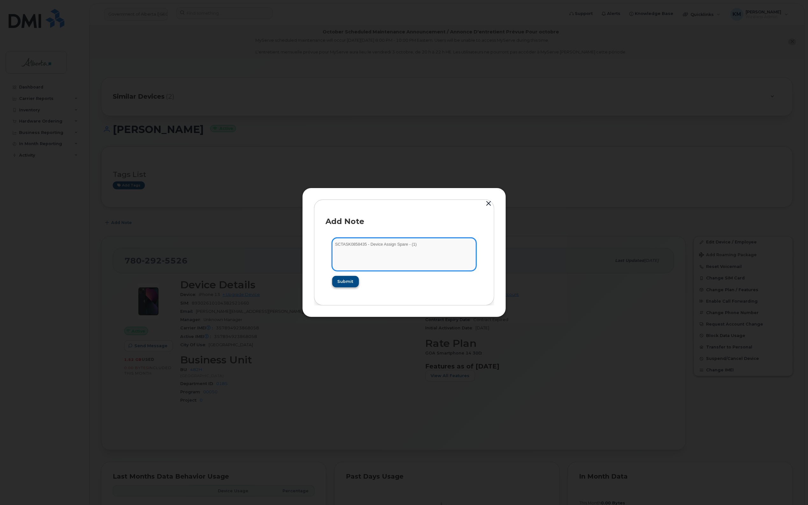
type textarea "SCTASK0858435 - Device Assign Spare - (1)"
click at [333, 280] on button "Submit" at bounding box center [345, 281] width 26 height 11
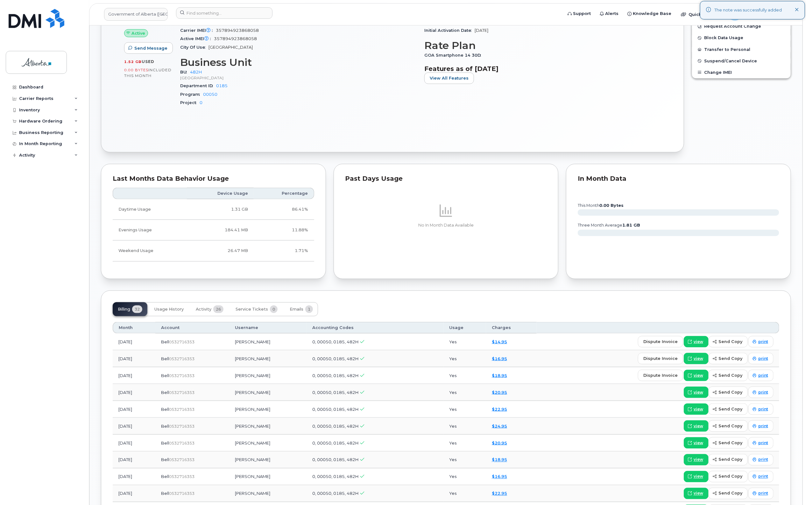
scroll to position [358, 0]
click at [262, 311] on span "Service Tickets" at bounding box center [252, 308] width 32 height 5
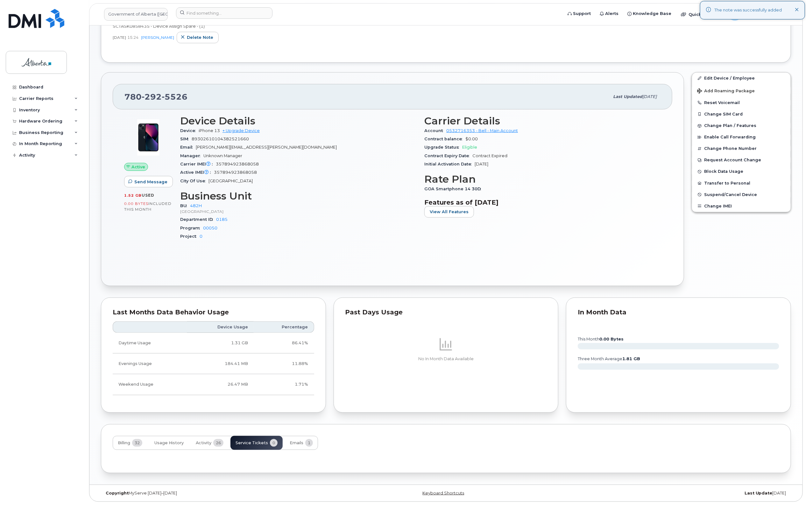
scroll to position [281, 0]
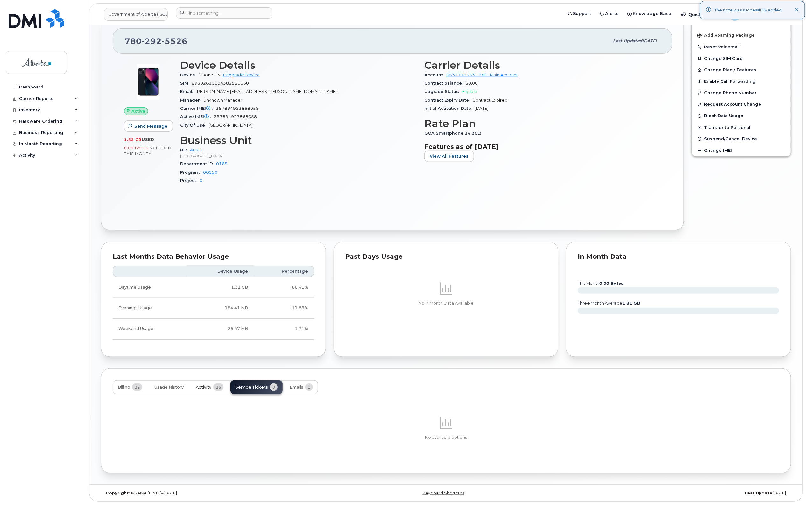
click at [204, 383] on button "Activity 26" at bounding box center [210, 387] width 38 height 14
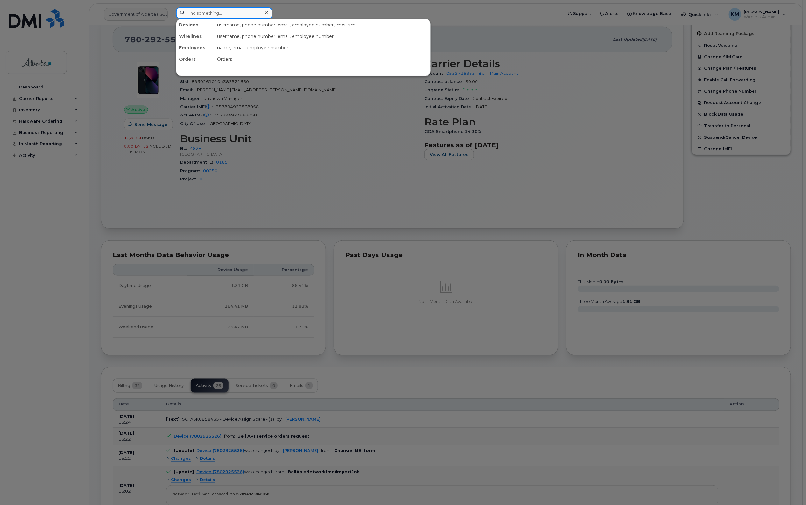
click at [229, 15] on input at bounding box center [224, 12] width 96 height 11
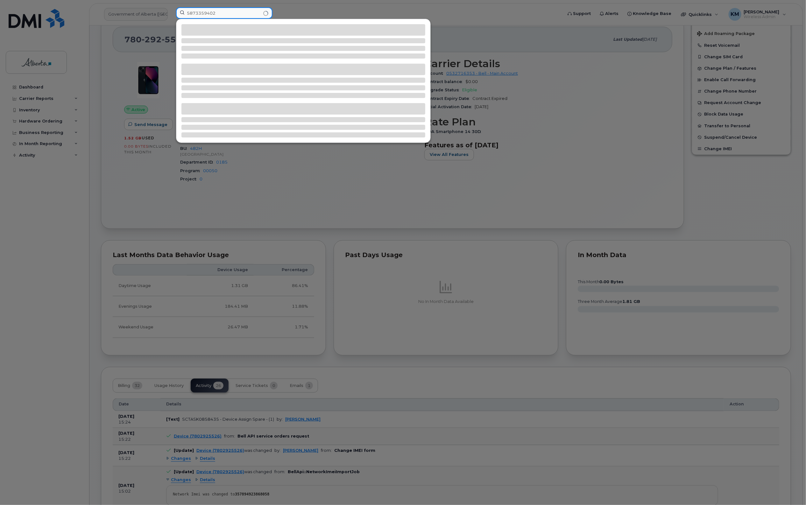
type input "5873359402"
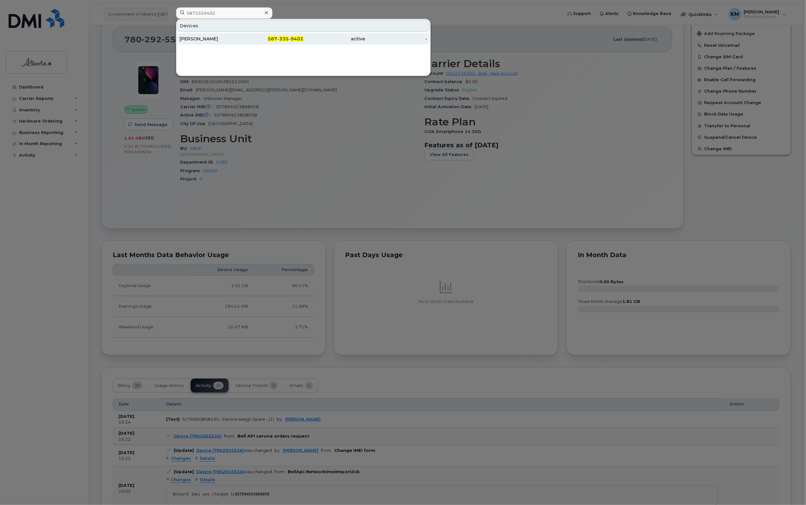
click at [239, 39] on div "Danique Boissonneault" at bounding box center [211, 39] width 62 height 6
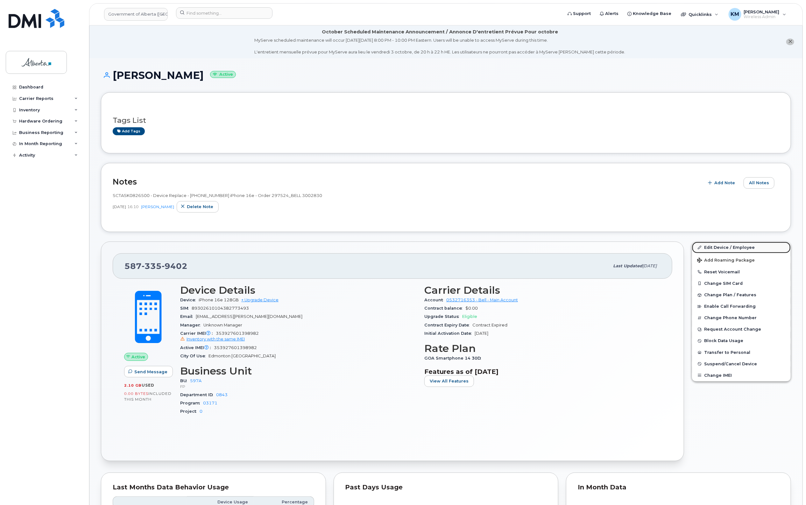
click at [730, 245] on link "Edit Device / Employee" at bounding box center [741, 247] width 99 height 11
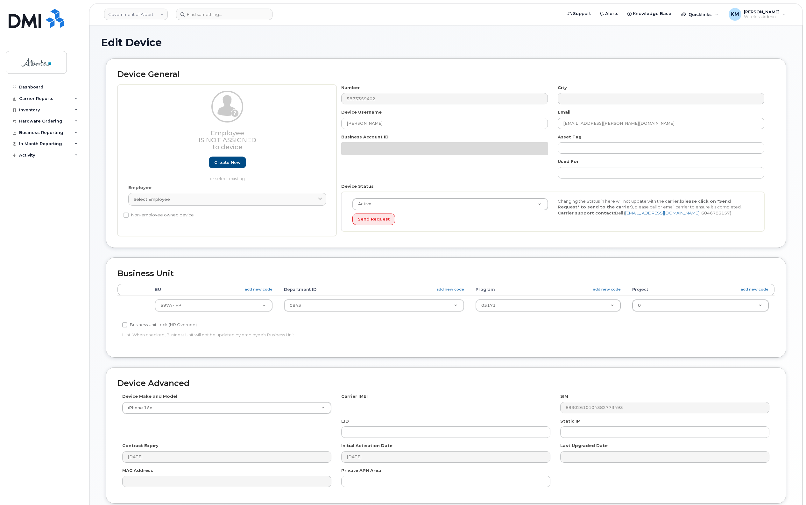
select select "4797726"
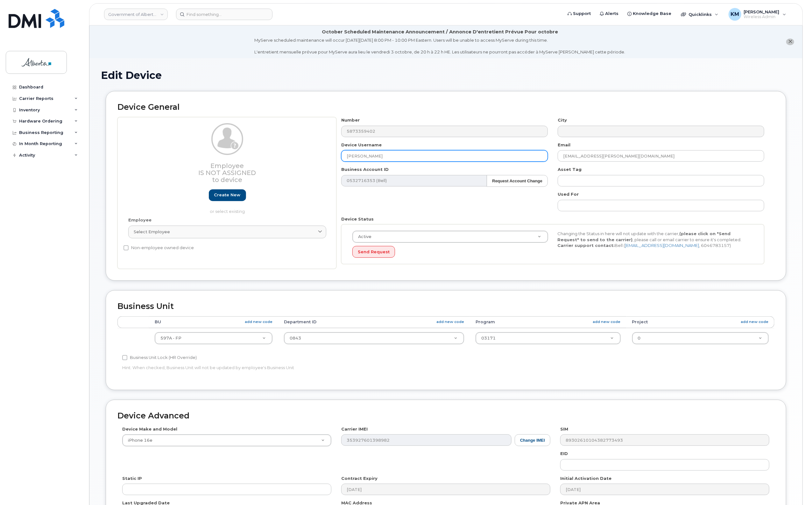
drag, startPoint x: 414, startPoint y: 159, endPoint x: 318, endPoint y: 165, distance: 96.3
click at [318, 165] on div "Employee Is not assigned to device Create new or select existing Employee Selec…" at bounding box center [445, 193] width 657 height 152
type input "Issues Coordinator Vacant"
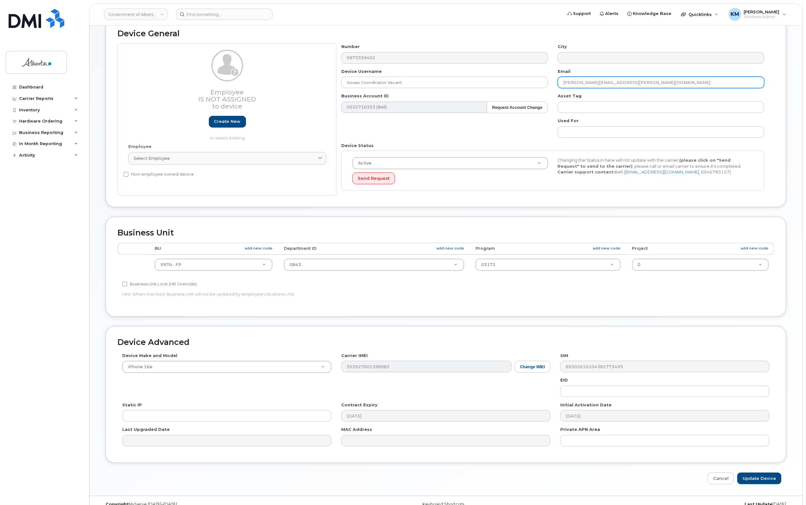
scroll to position [86, 0]
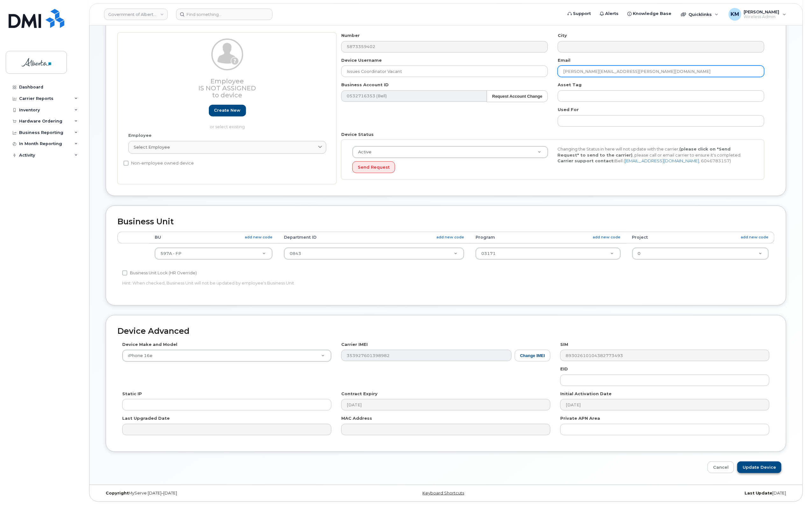
type input "[PERSON_NAME][EMAIL_ADDRESS][PERSON_NAME][DOMAIN_NAME]"
click at [762, 467] on input "Update Device" at bounding box center [759, 468] width 44 height 12
type input "Saving..."
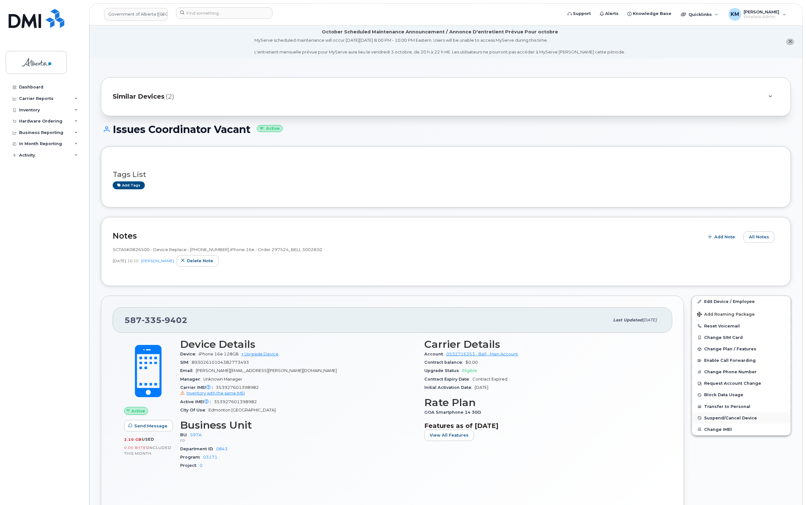
click at [750, 420] on span "Suspend/Cancel Device" at bounding box center [730, 418] width 53 height 5
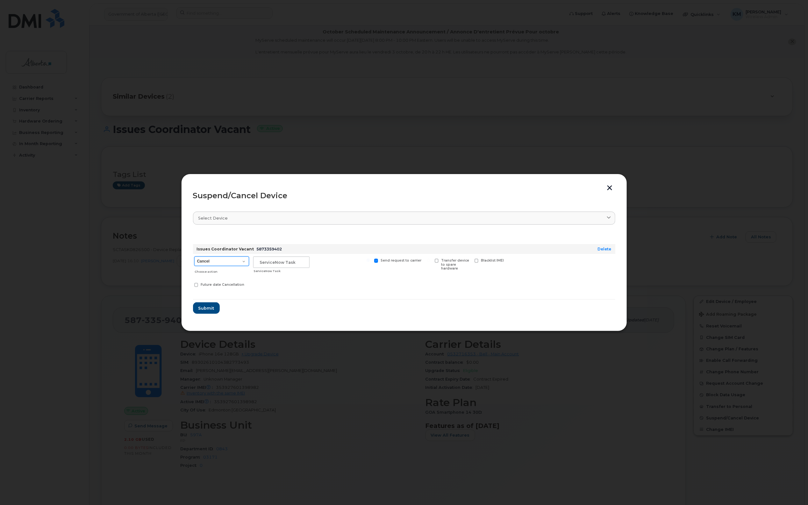
click at [244, 260] on select "Cancel Suspend - Extend Suspension Suspend - Reduced Rate Suspend - Lost Device…" at bounding box center [221, 262] width 55 height 10
select select "[object Object]"
click at [194, 257] on select "Cancel Suspend - Extend Suspension Suspend - Reduced Rate Suspend - Lost Device…" at bounding box center [221, 262] width 55 height 10
click at [273, 263] on input "text" at bounding box center [281, 262] width 56 height 11
type input "SCTASK0858884"
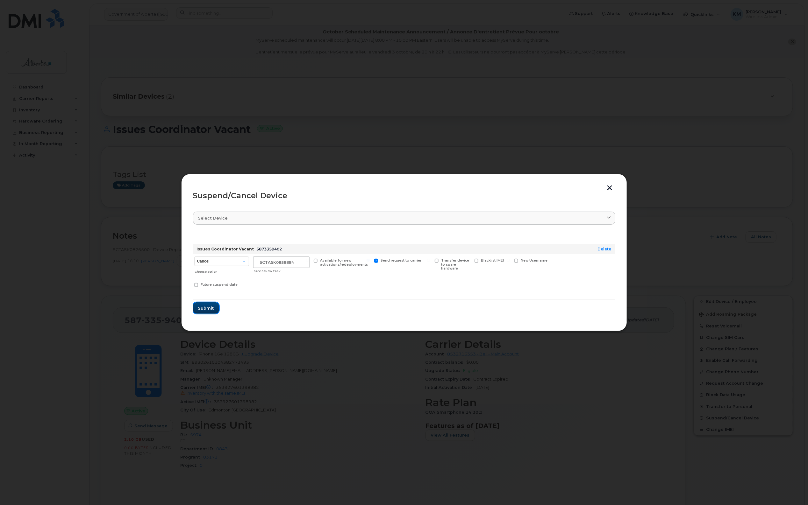
click at [209, 304] on button "Submit" at bounding box center [206, 307] width 26 height 11
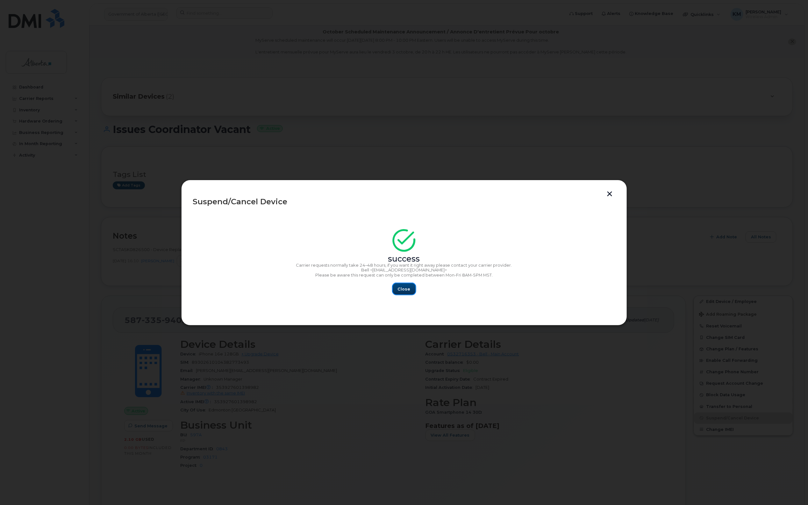
click at [403, 290] on span "Close" at bounding box center [404, 289] width 13 height 6
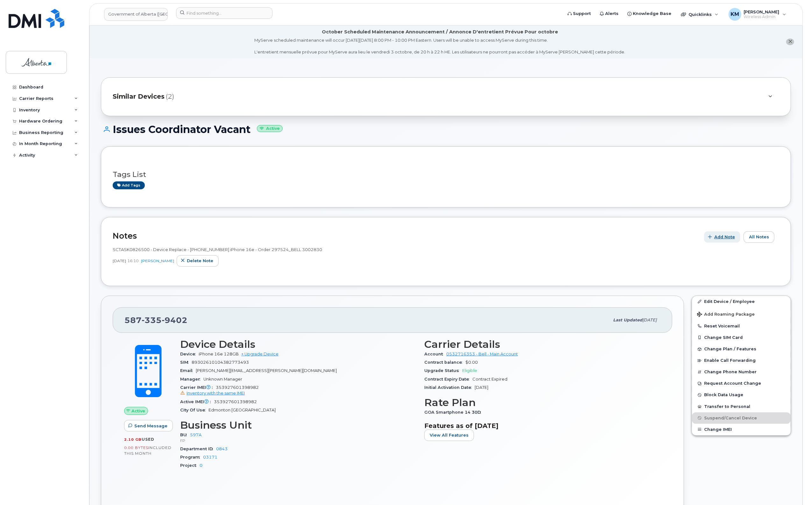
click at [726, 237] on span "Add Note" at bounding box center [724, 237] width 21 height 6
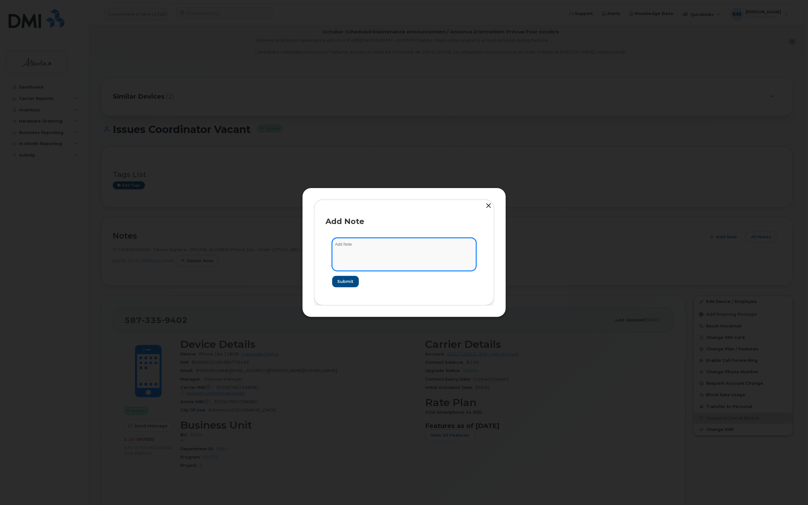
click at [417, 256] on textarea at bounding box center [404, 254] width 144 height 32
type textarea "s"
type textarea "SCTASK0858884 - Plan Suspend (1)"
click at [353, 283] on button "Submit" at bounding box center [345, 281] width 26 height 11
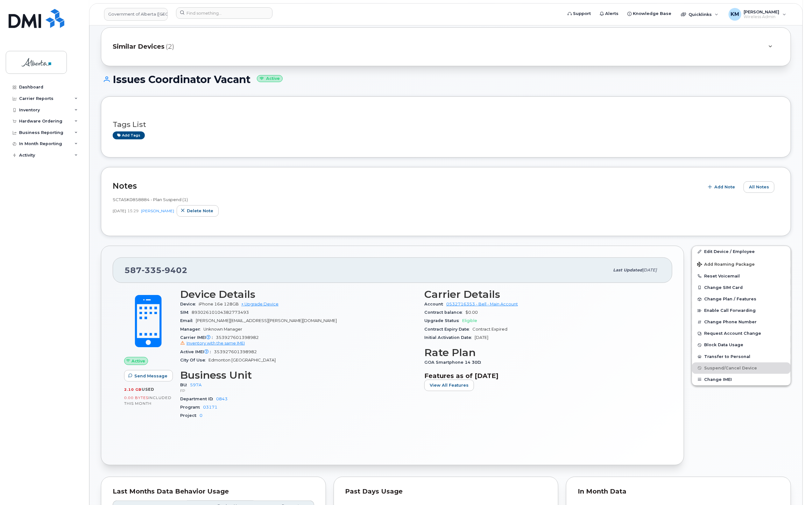
scroll to position [40, 0]
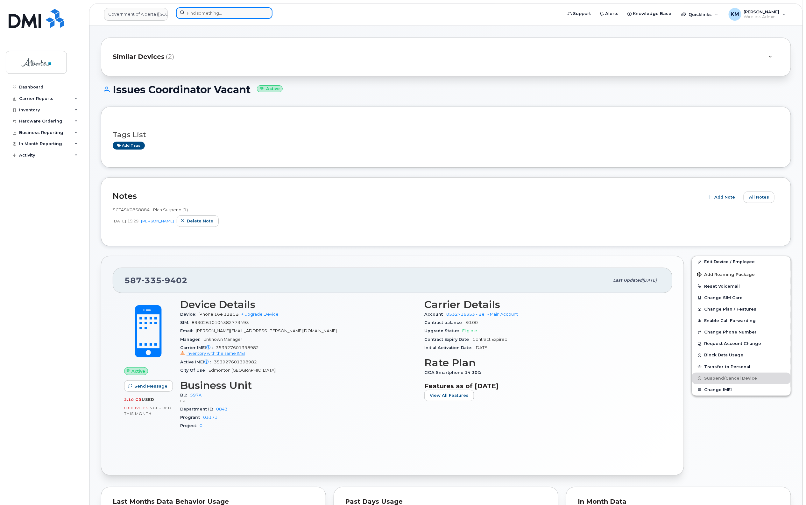
click at [245, 13] on input at bounding box center [224, 12] width 96 height 11
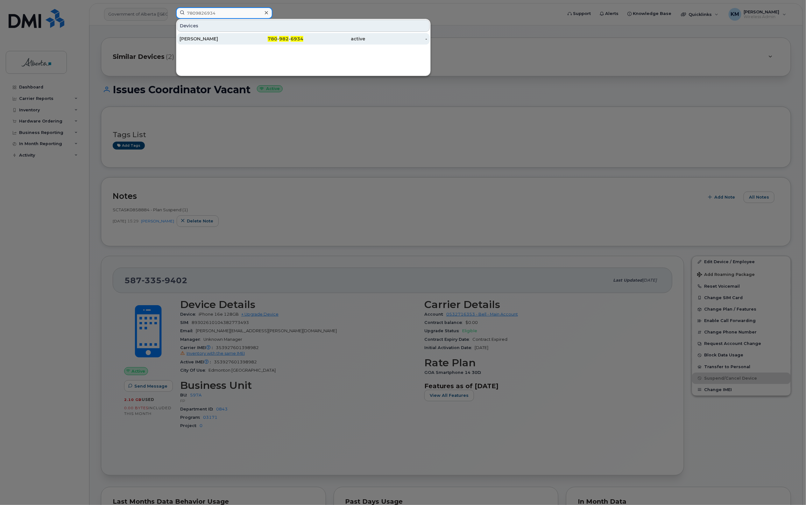
type input "7809826934"
click at [231, 39] on div "Sophia Konrad" at bounding box center [211, 39] width 62 height 6
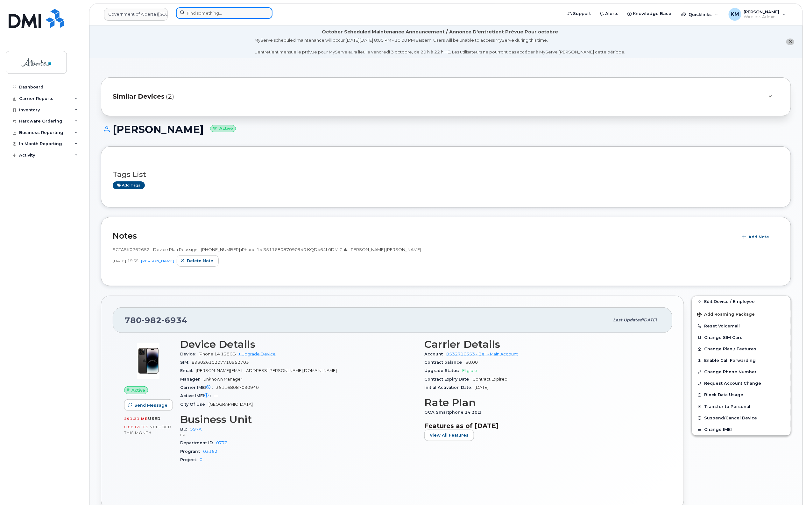
click at [225, 9] on input at bounding box center [224, 12] width 96 height 11
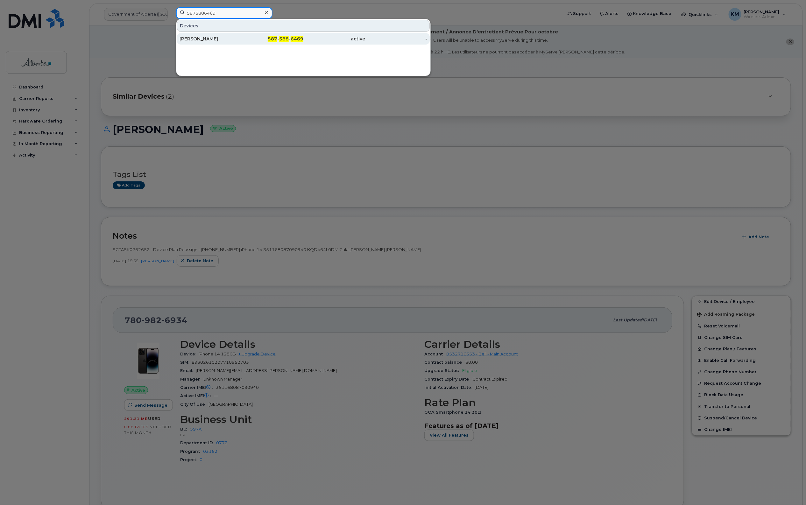
type input "5875886469"
click at [239, 39] on div "[PERSON_NAME]" at bounding box center [211, 39] width 62 height 6
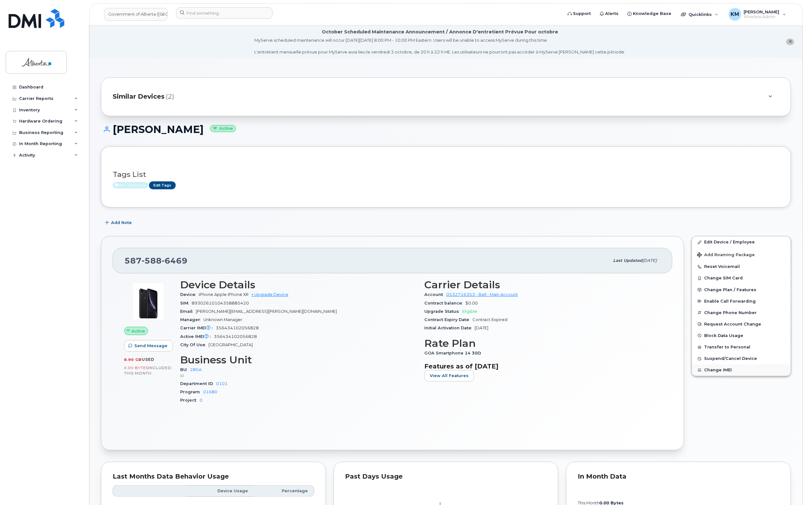
click at [721, 370] on button "Change IMEI" at bounding box center [741, 370] width 99 height 11
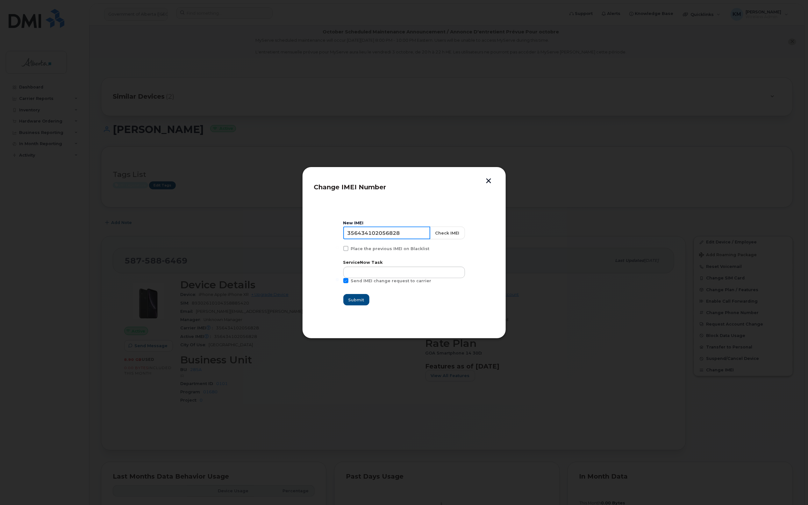
drag, startPoint x: 408, startPoint y: 232, endPoint x: 323, endPoint y: 237, distance: 85.5
click at [323, 237] on section "New IMEI 356434102056828 Check IMEI Place the previous IMEI on Blacklist Servic…" at bounding box center [404, 263] width 180 height 127
type input "357136147720545"
click at [447, 233] on button "Check IMEI" at bounding box center [446, 233] width 35 height 13
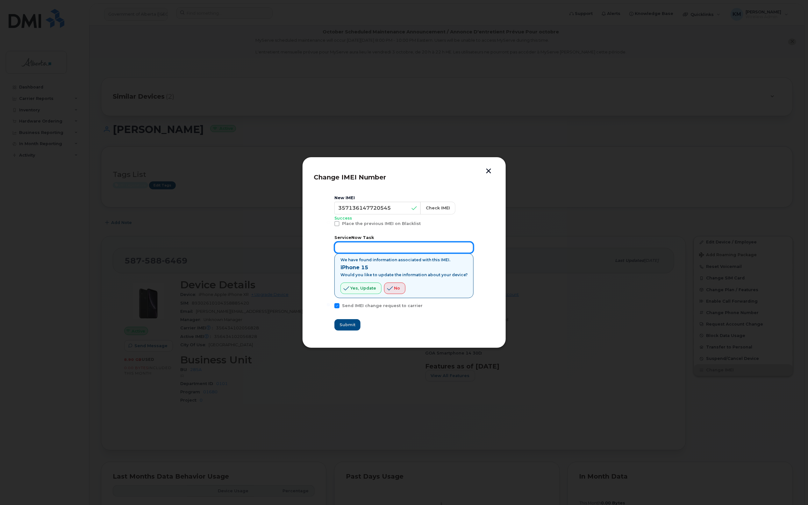
click at [382, 249] on input "text" at bounding box center [403, 247] width 139 height 11
type input "S"
type input "SCTASK0859952"
click at [373, 291] on span "Yes, update" at bounding box center [363, 288] width 26 height 6
click at [352, 328] on span "Submit" at bounding box center [347, 325] width 16 height 6
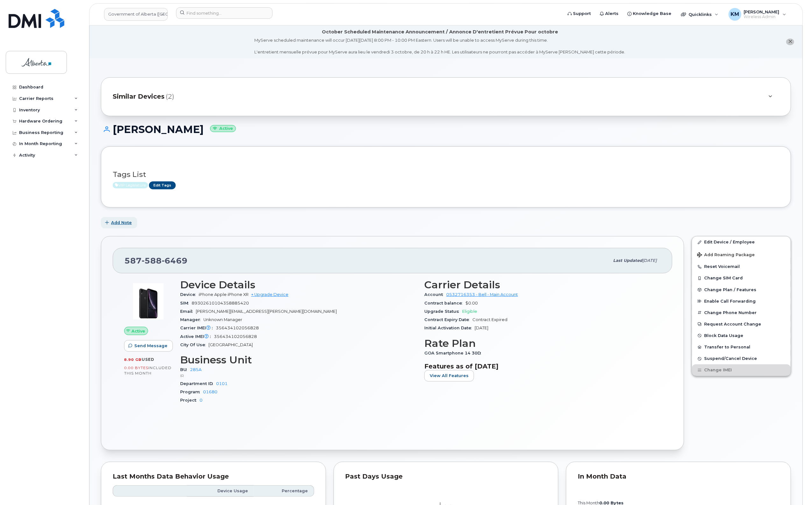
click at [126, 224] on span "Add Note" at bounding box center [121, 223] width 21 height 6
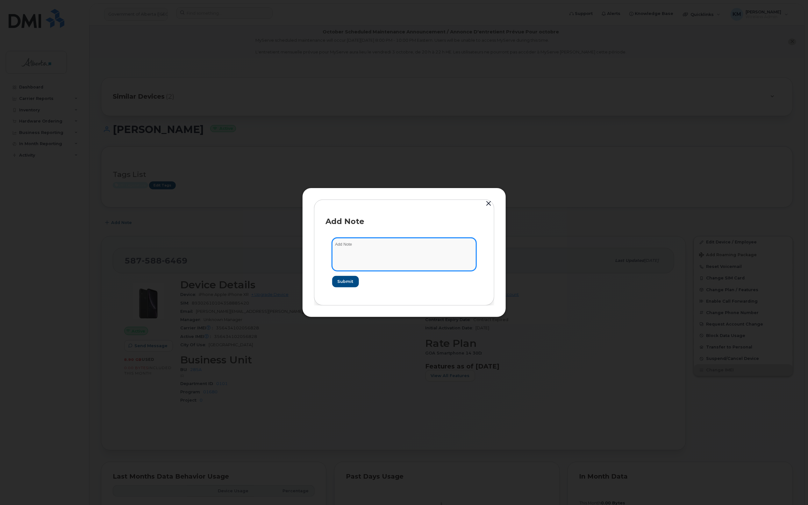
click at [411, 258] on textarea at bounding box center [404, 254] width 144 height 32
type textarea "s"
click at [407, 245] on textarea "SCTASK0859952 -" at bounding box center [404, 254] width 144 height 32
paste textarea "Device Assign Spare - (1)"
type textarea "SCTASK0859952 - Device Assign Spare - (1)"
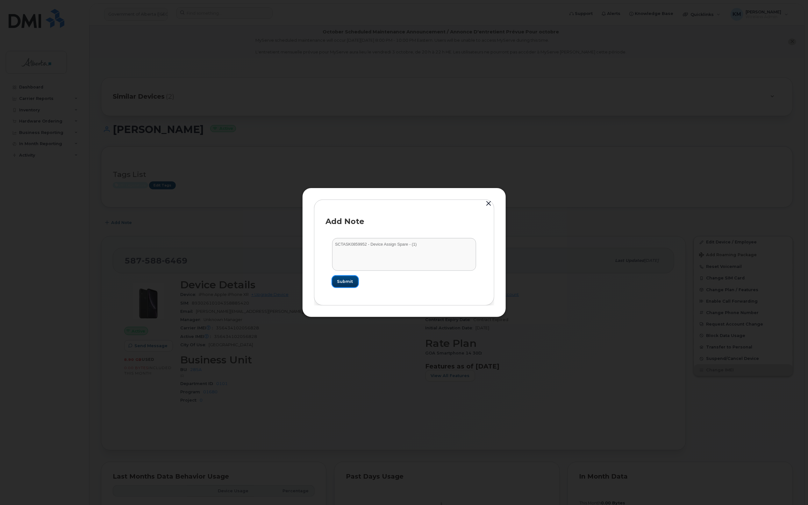
click at [343, 281] on span "Submit" at bounding box center [345, 282] width 16 height 6
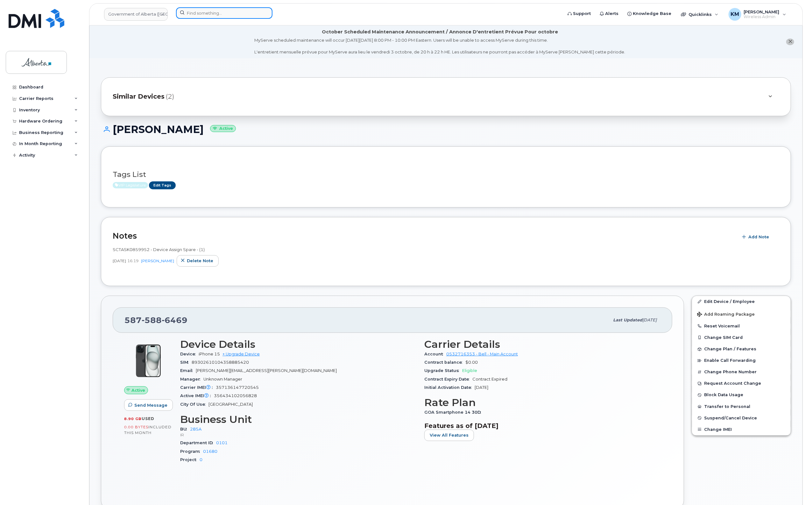
click at [224, 15] on input at bounding box center [224, 12] width 96 height 11
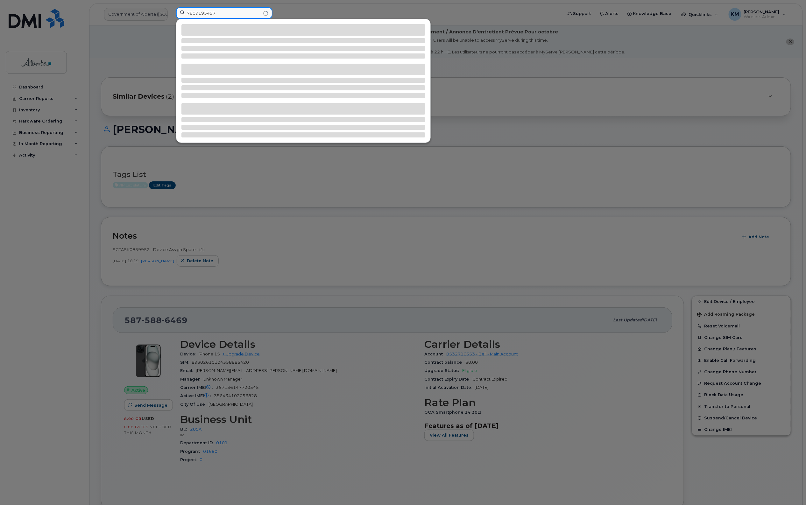
type input "7809195497"
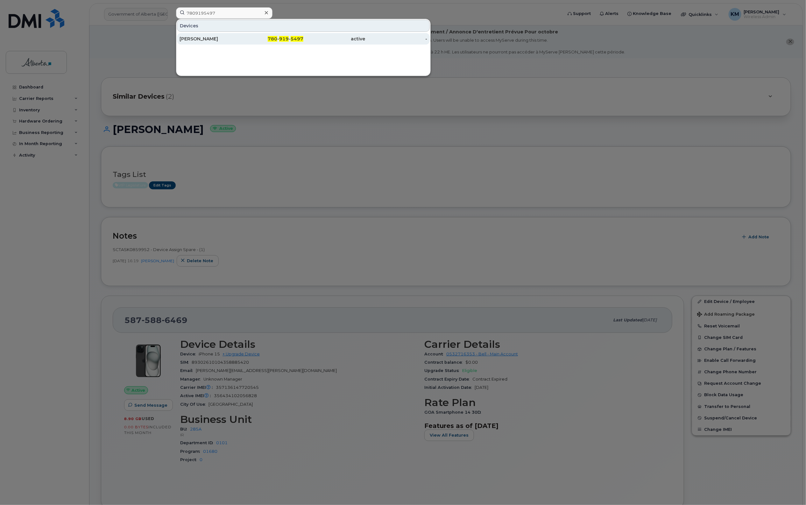
click at [228, 38] on div "[PERSON_NAME]" at bounding box center [211, 39] width 62 height 6
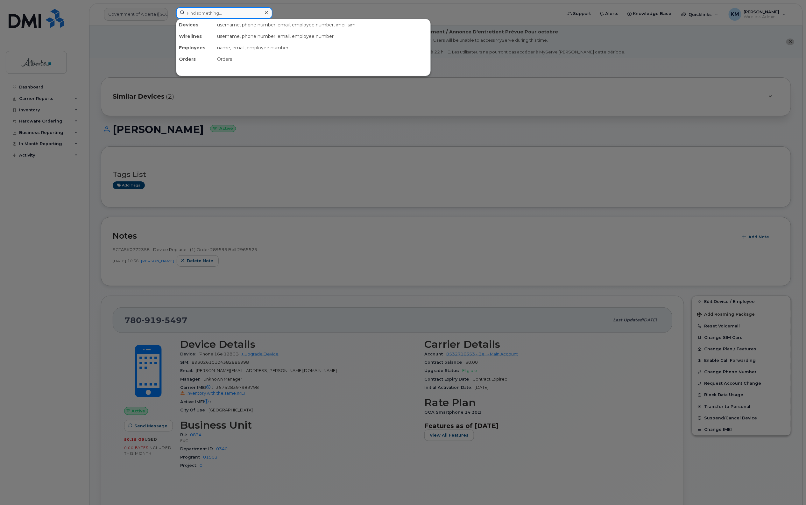
click at [208, 10] on input at bounding box center [224, 12] width 96 height 11
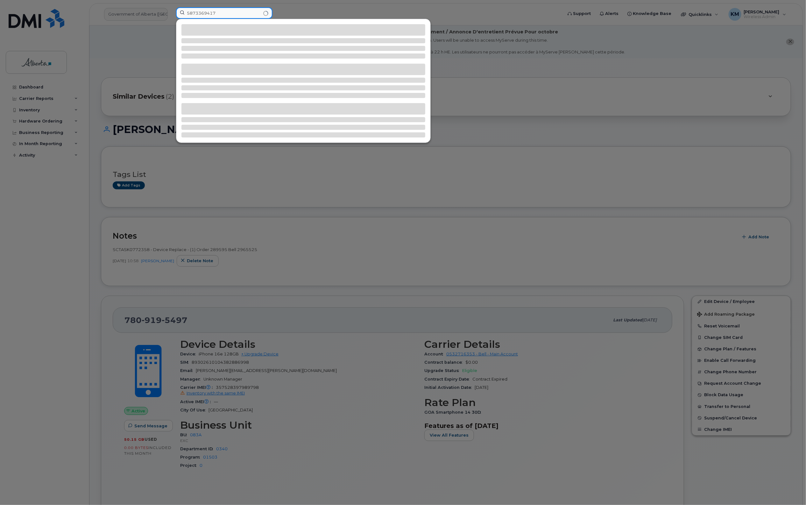
type input "5873369417"
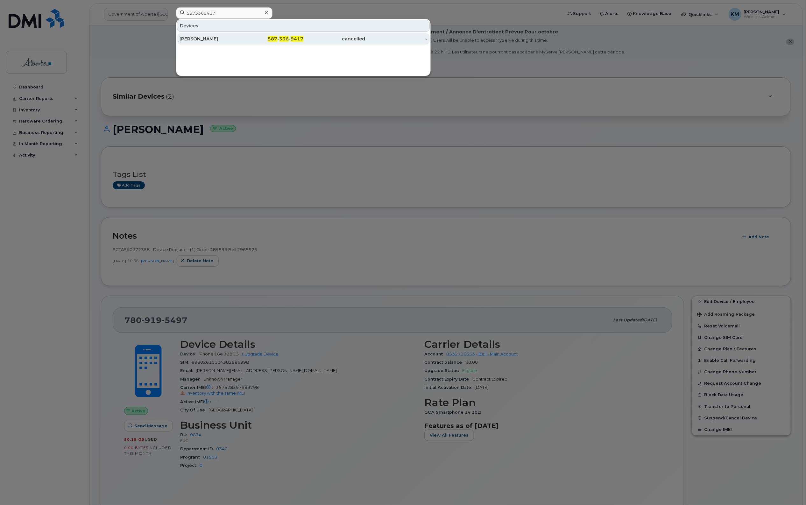
click at [265, 42] on div "587 - 336 - 9417" at bounding box center [273, 38] width 62 height 11
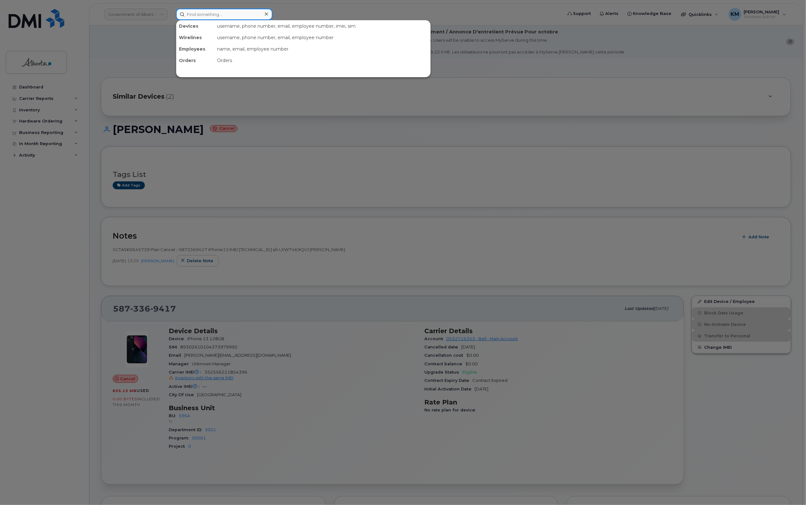
click at [206, 17] on input at bounding box center [224, 14] width 96 height 11
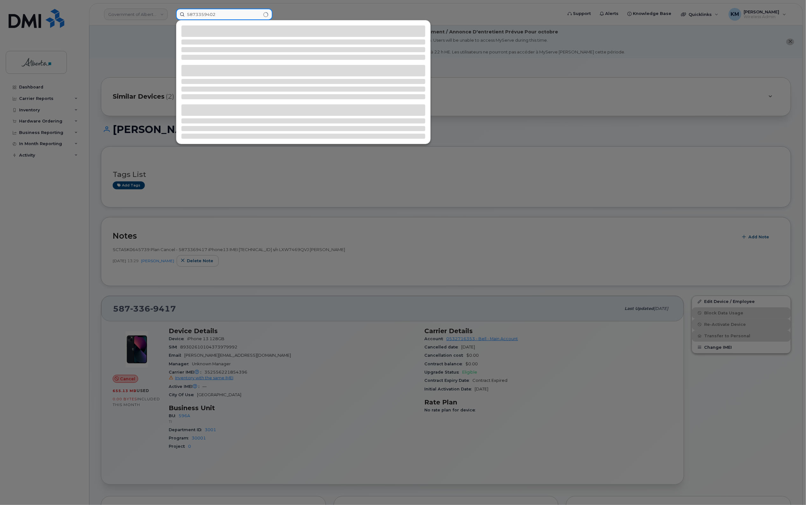
type input "5873359402"
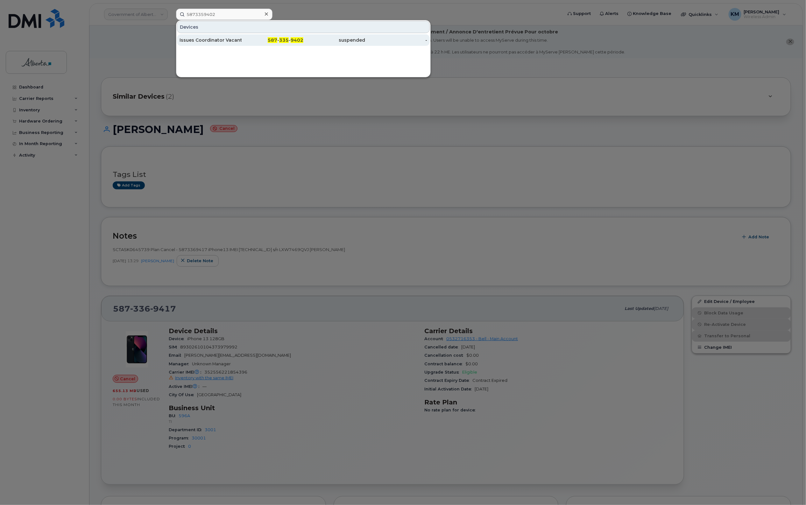
click at [224, 38] on div "Issues Coordinator Vacant" at bounding box center [211, 40] width 62 height 6
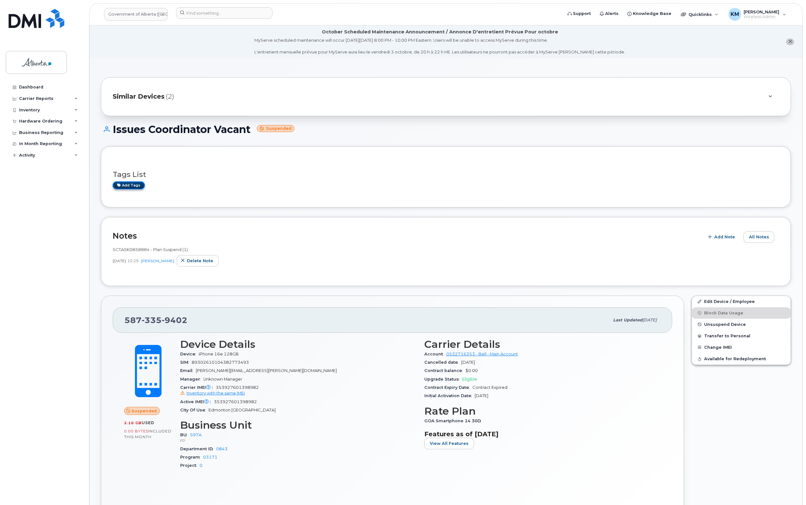
click at [140, 188] on link "Add tags" at bounding box center [129, 185] width 32 height 8
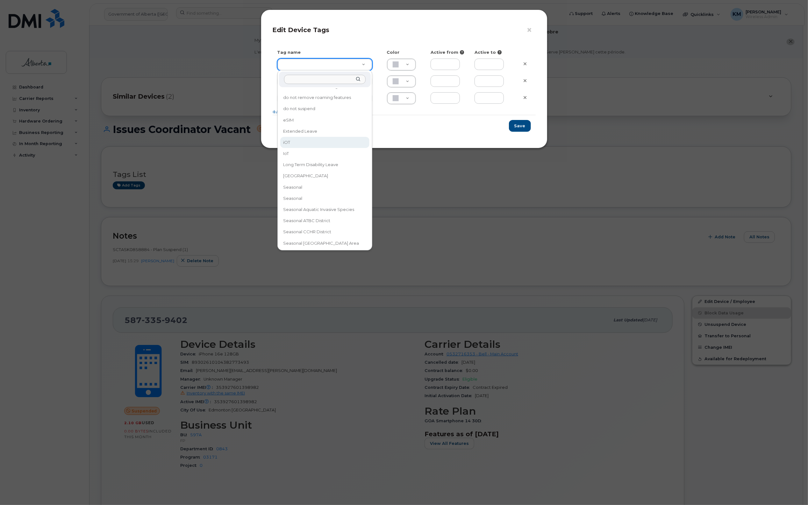
scroll to position [82, 0]
type input "[GEOGRAPHIC_DATA]"
type input "ABD3FF"
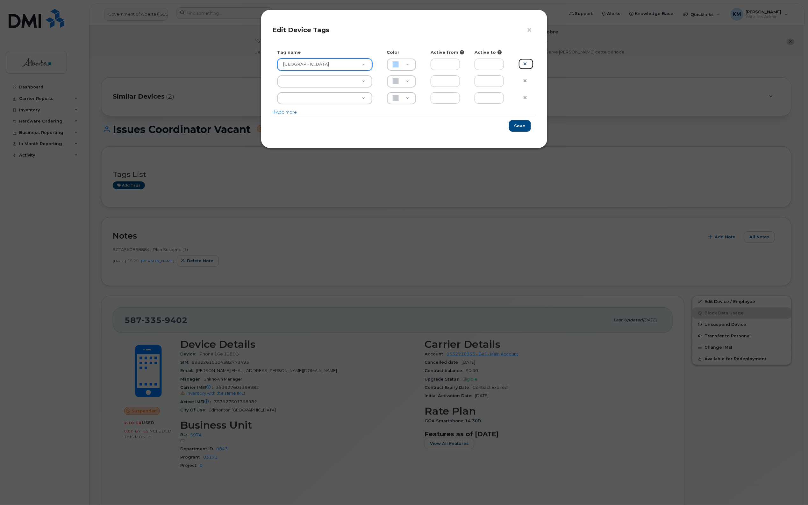
click at [526, 60] on link at bounding box center [525, 64] width 15 height 11
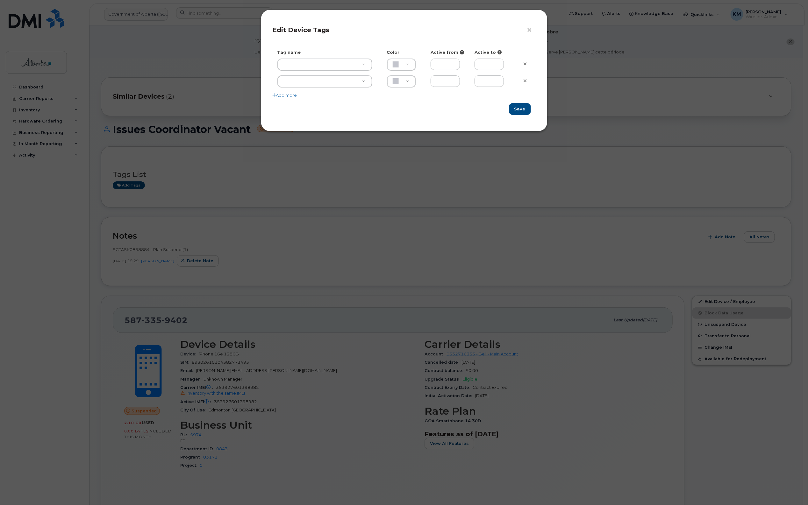
click at [391, 236] on div "× Edit Device Tags Tag name Color Active from Active to Add more Save" at bounding box center [404, 252] width 808 height 505
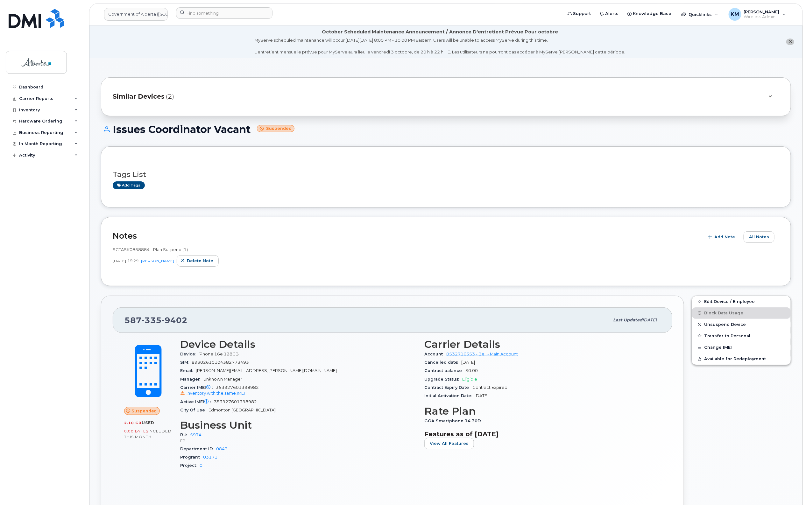
click at [134, 190] on div "Tags List Add tags" at bounding box center [446, 177] width 667 height 38
click at [136, 186] on link "Add tags" at bounding box center [129, 185] width 32 height 8
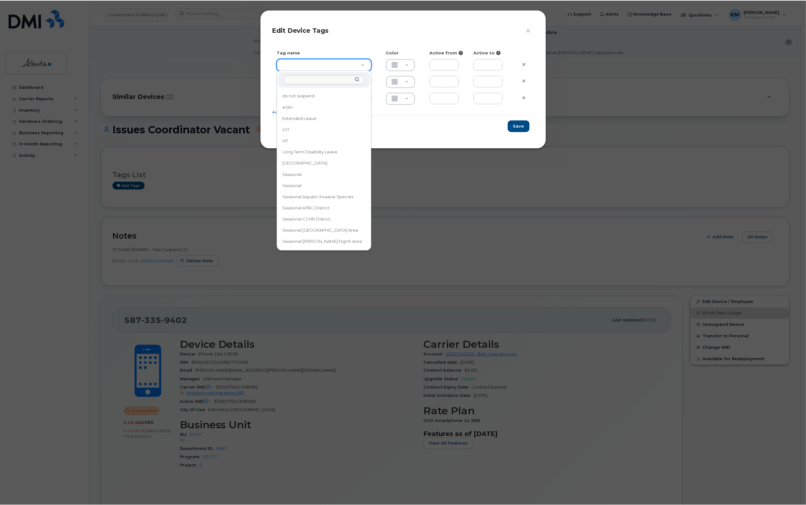
scroll to position [42, 0]
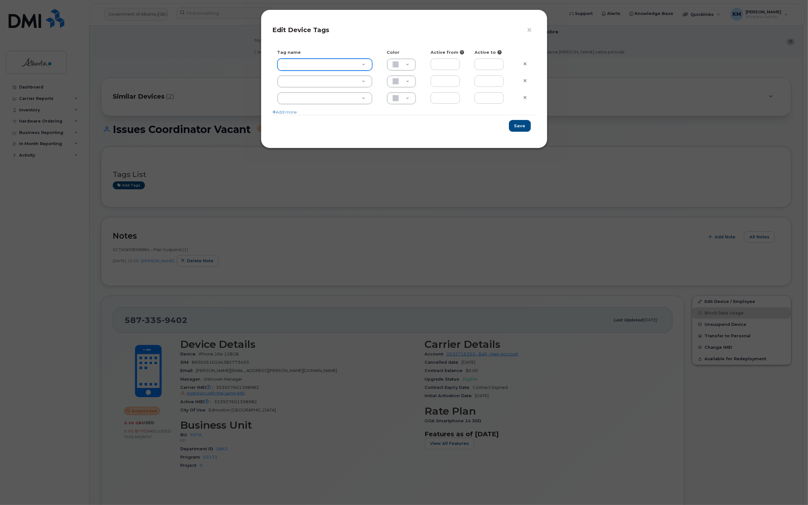
click at [29, 288] on div "× Edit Device Tags Tag name Color Active from Active to Add more Save" at bounding box center [404, 252] width 808 height 505
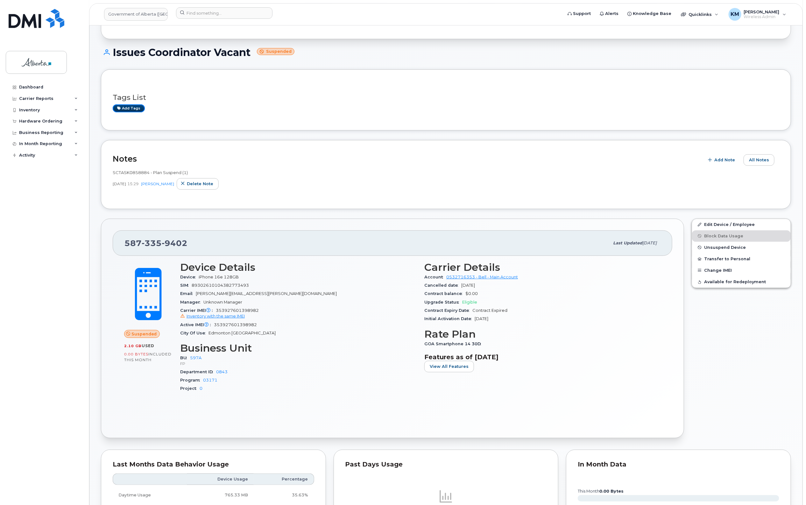
scroll to position [80, 0]
